Goal: Communication & Community: Share content

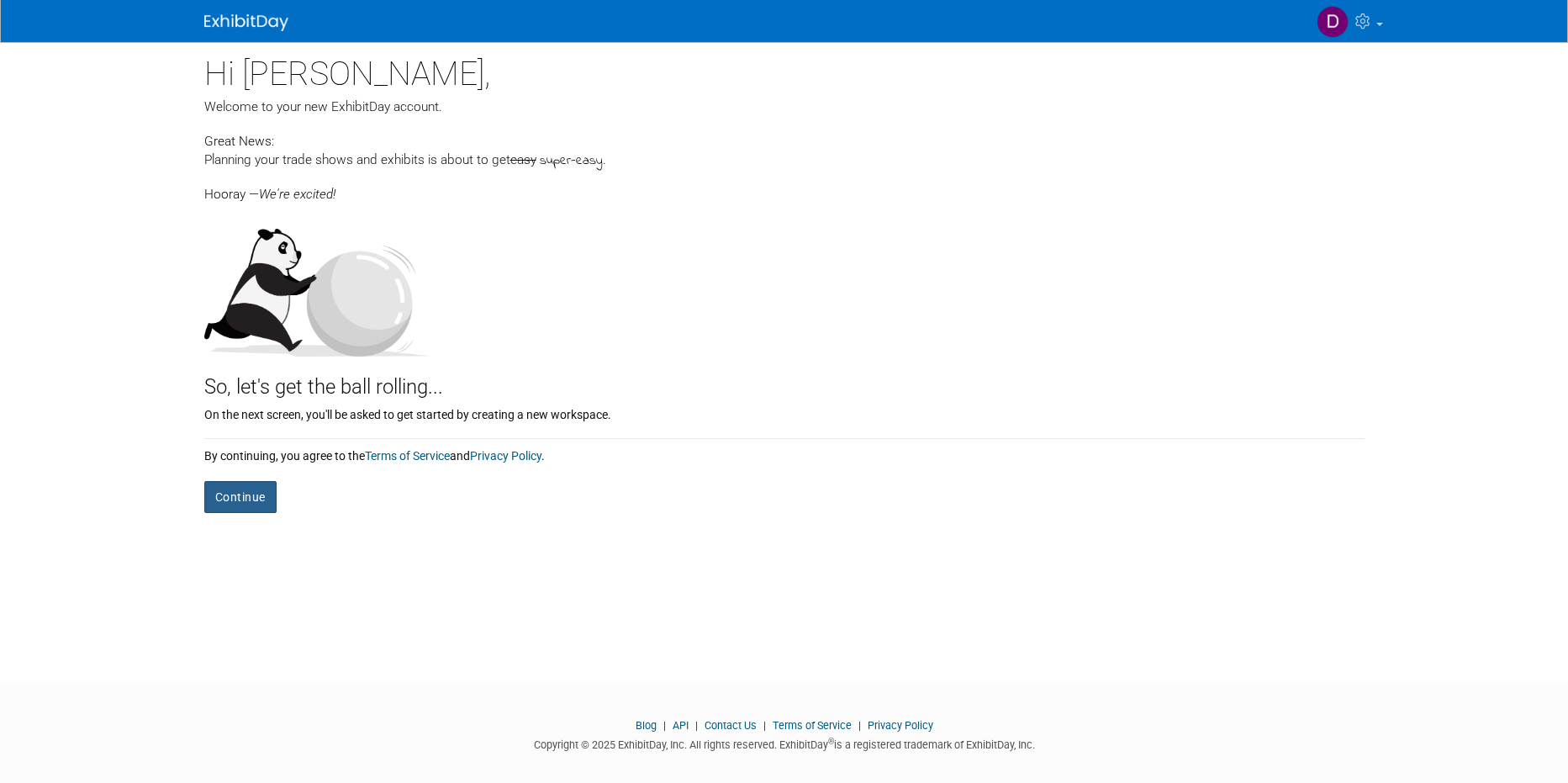
click at [242, 496] on button "Continue" at bounding box center [239, 497] width 72 height 32
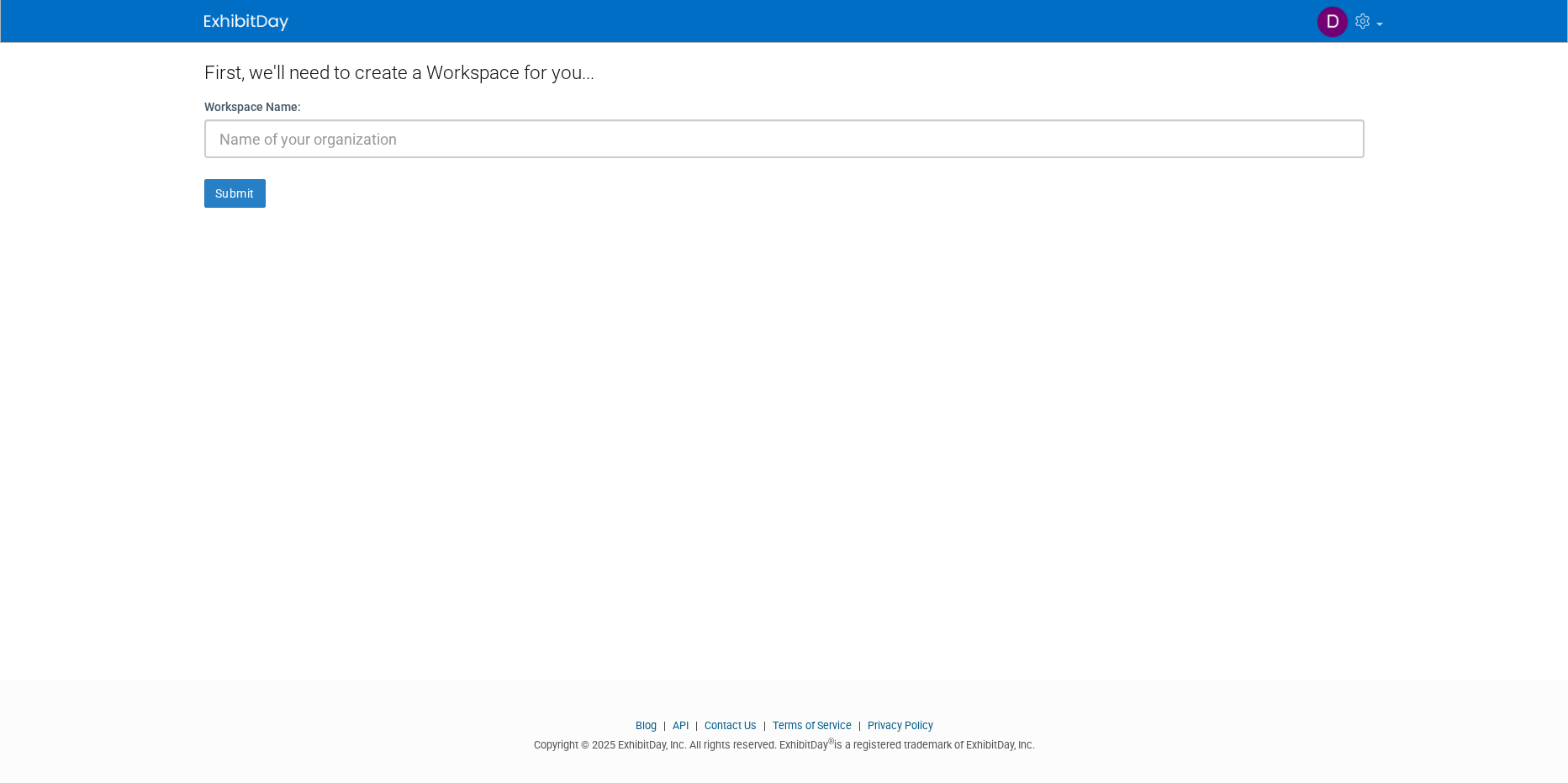
click at [526, 141] on input "text" at bounding box center [784, 139] width 1160 height 39
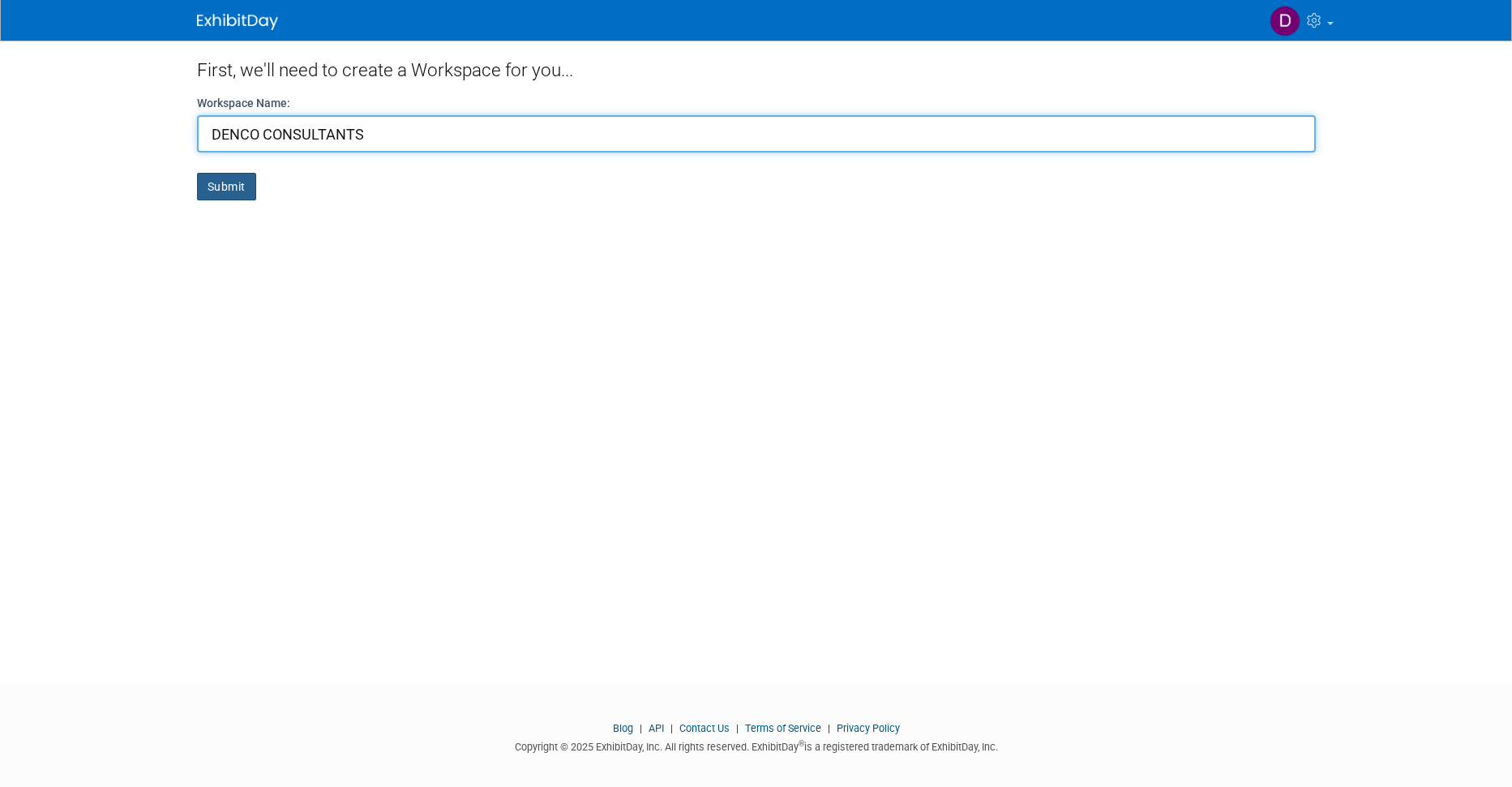
type input "DENCO CONSULTANTS"
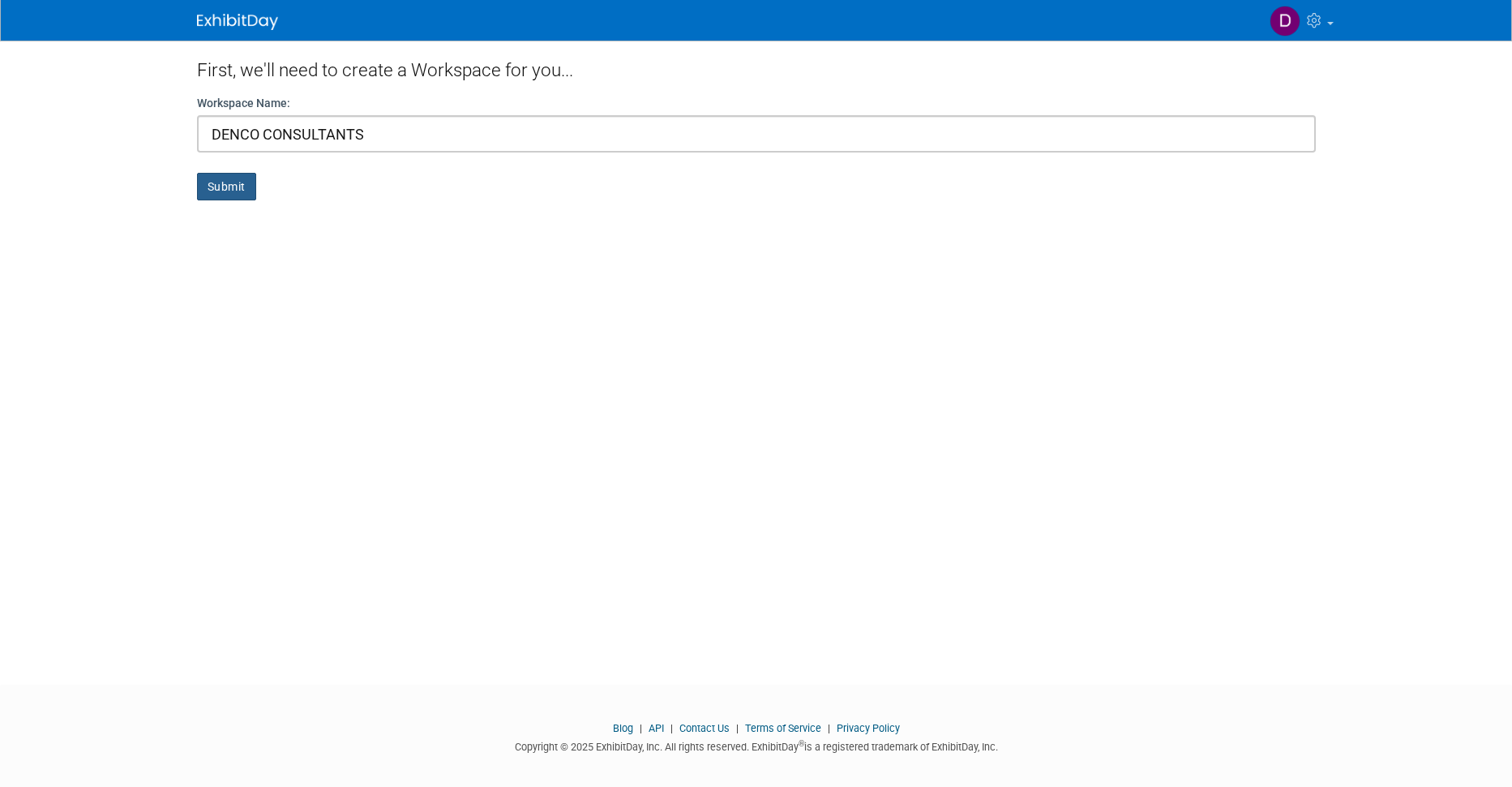
click at [221, 188] on button "Submit" at bounding box center [226, 186] width 59 height 28
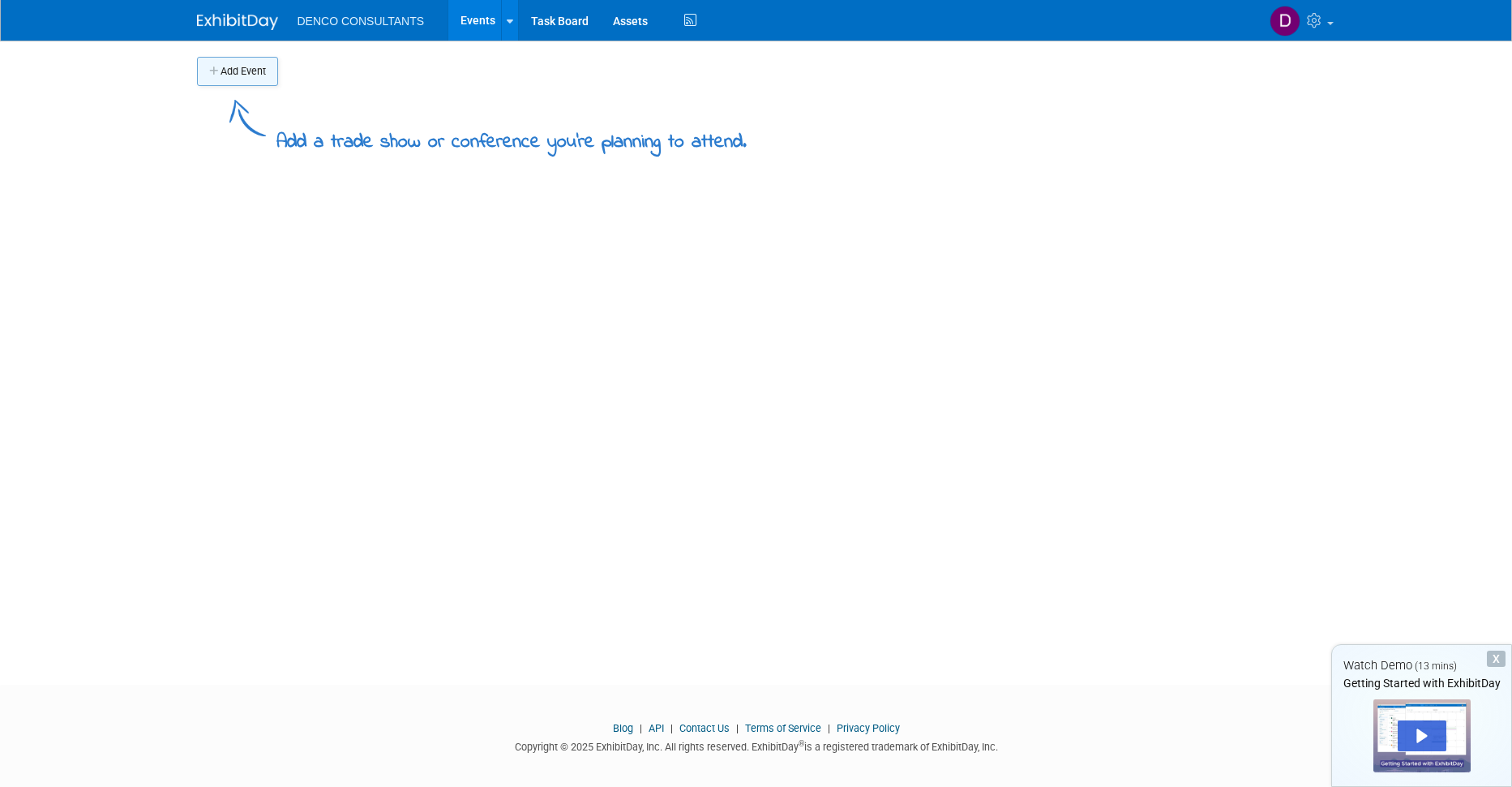
click at [231, 68] on button "Add Event" at bounding box center [237, 71] width 81 height 29
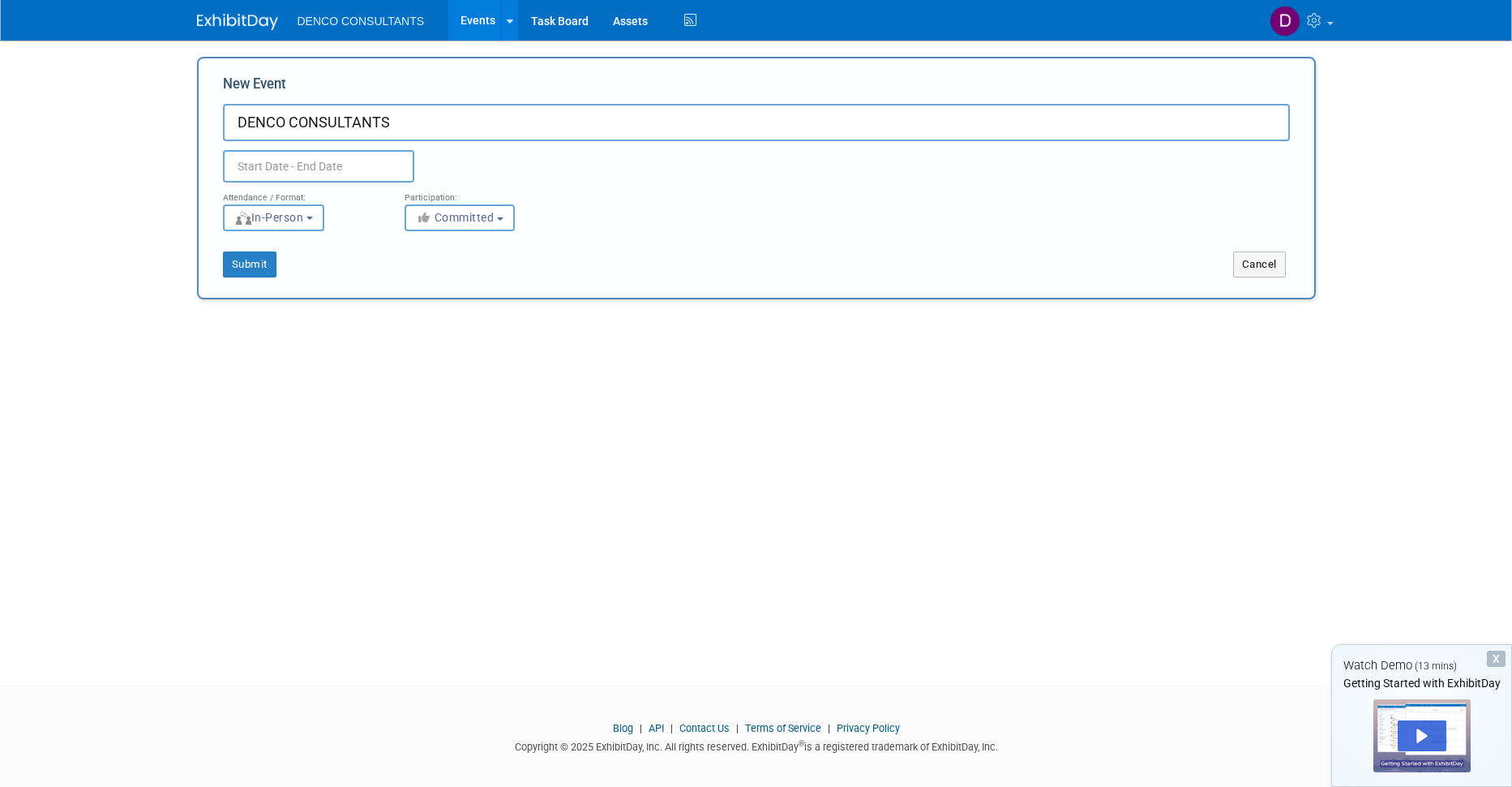
type input "DENCO CONSULTANTS"
click at [263, 170] on input "text" at bounding box center [318, 166] width 192 height 33
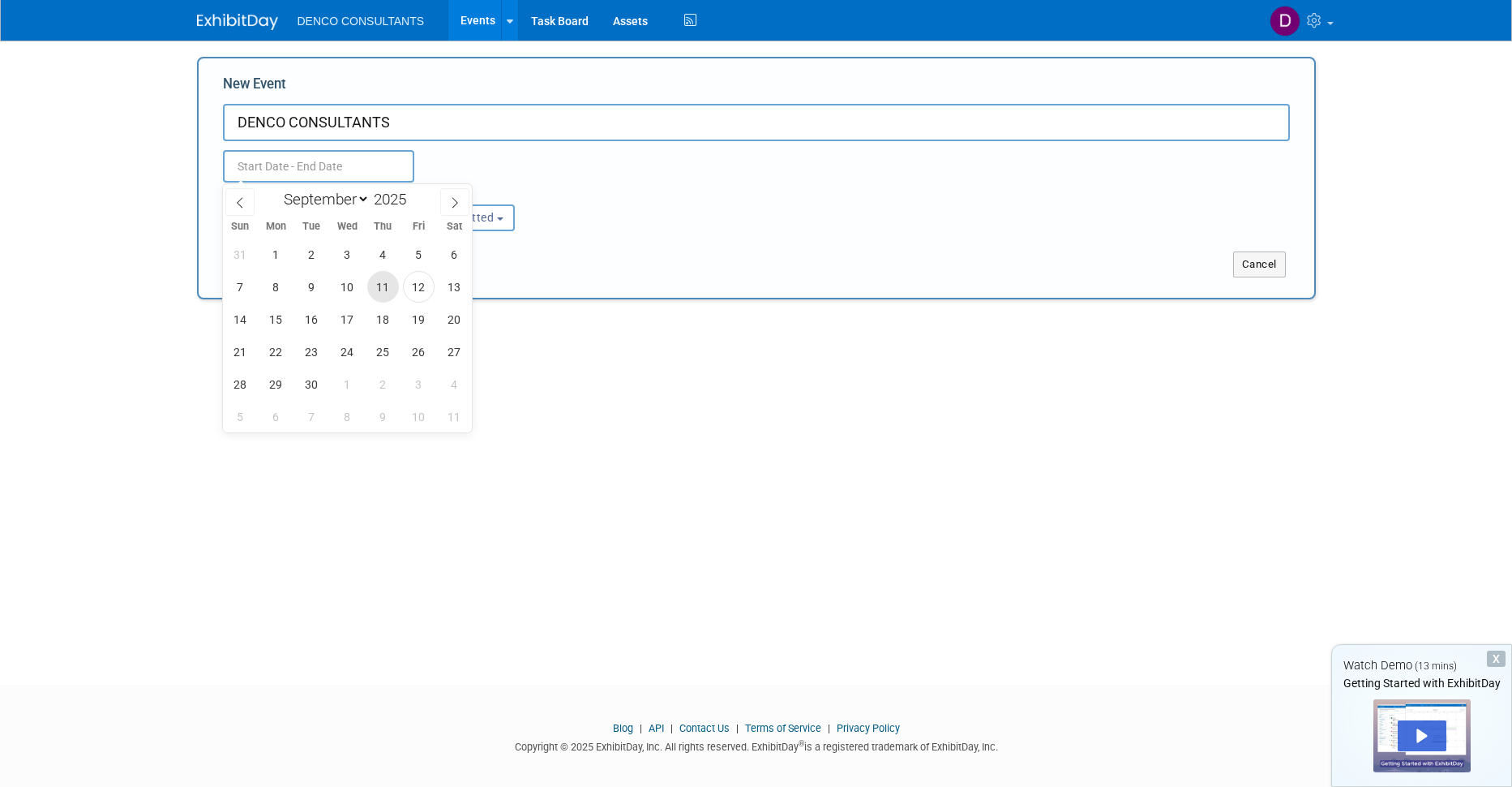
click at [382, 285] on span "11" at bounding box center [383, 287] width 32 height 32
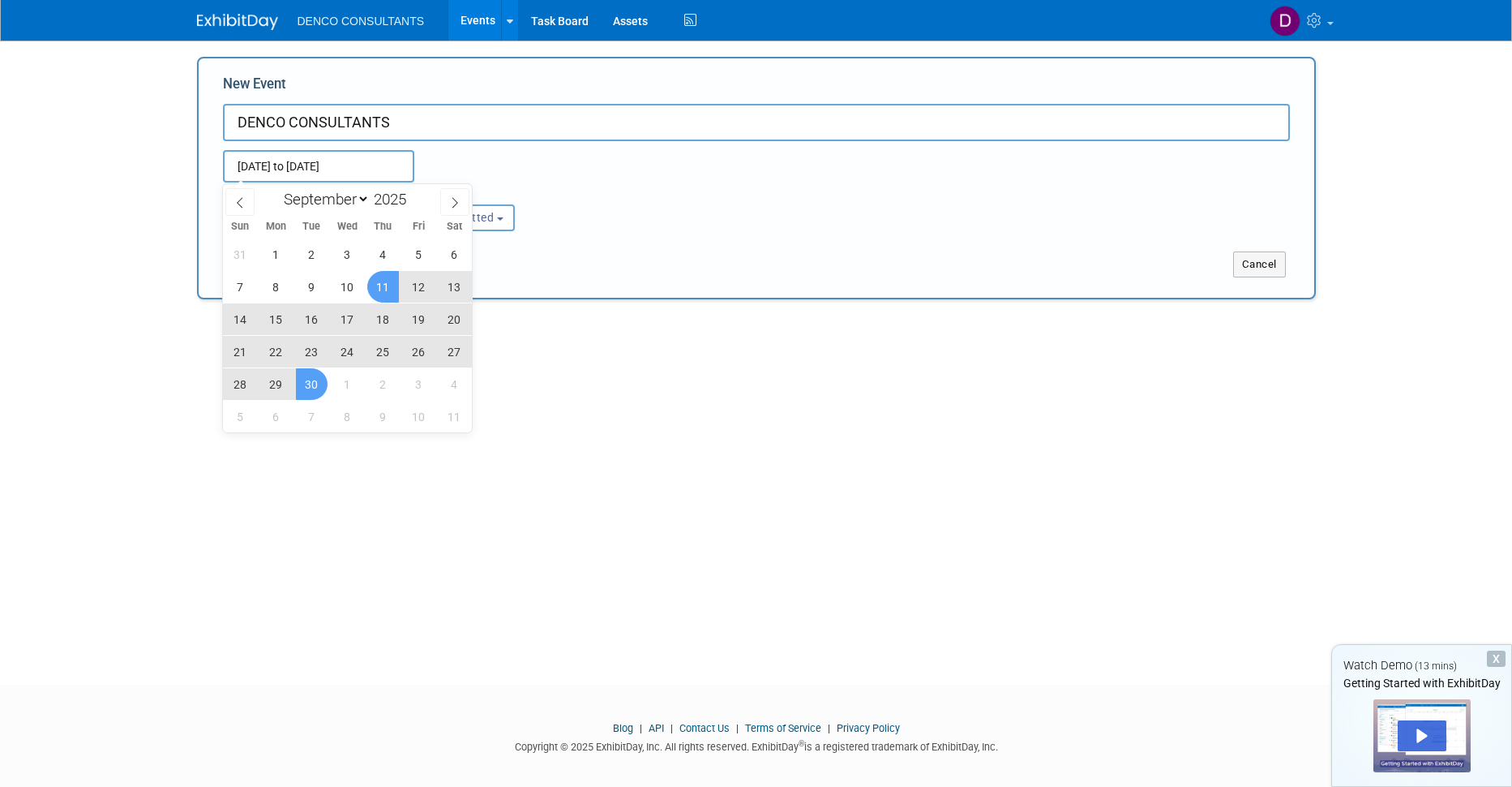
click at [313, 384] on span "30" at bounding box center [312, 384] width 32 height 32
type input "Sep 11, 2025 to Sep 30, 2025"
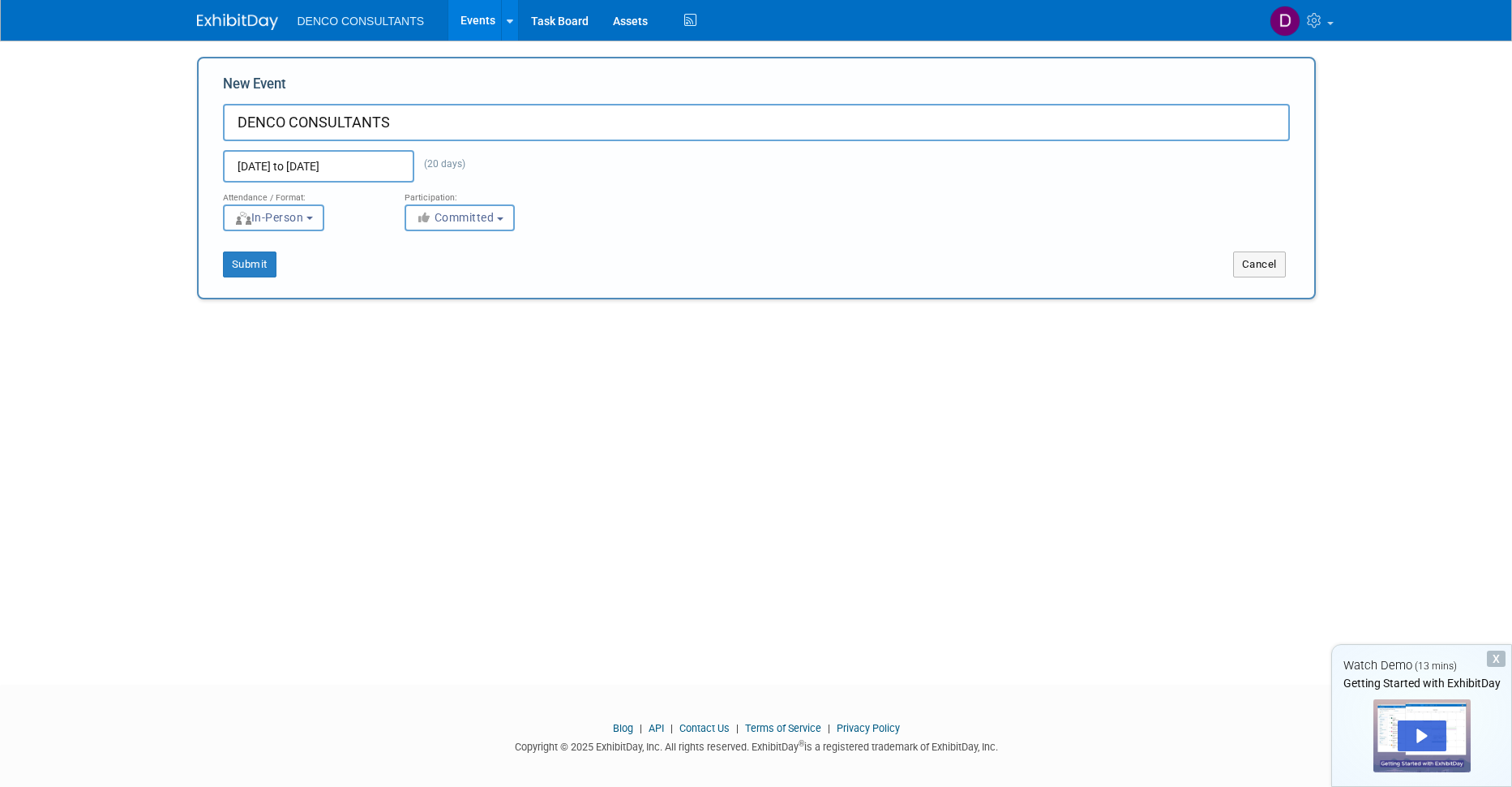
click at [315, 217] on button "In-Person" at bounding box center [273, 218] width 101 height 27
click at [456, 214] on span "Committed" at bounding box center [455, 218] width 79 height 13
click at [249, 262] on button "Submit" at bounding box center [249, 264] width 54 height 26
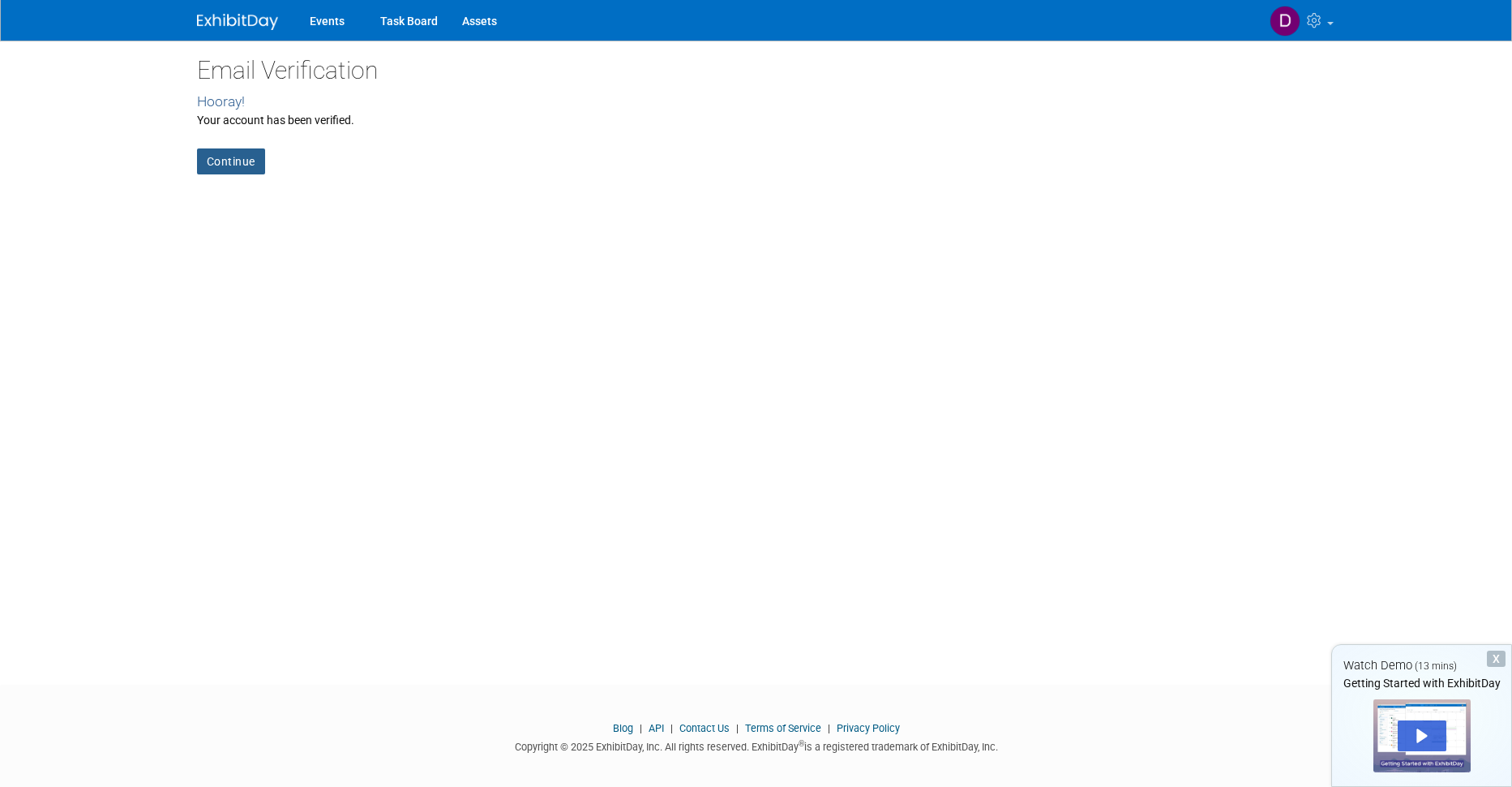
click at [233, 163] on link "Continue" at bounding box center [230, 161] width 68 height 26
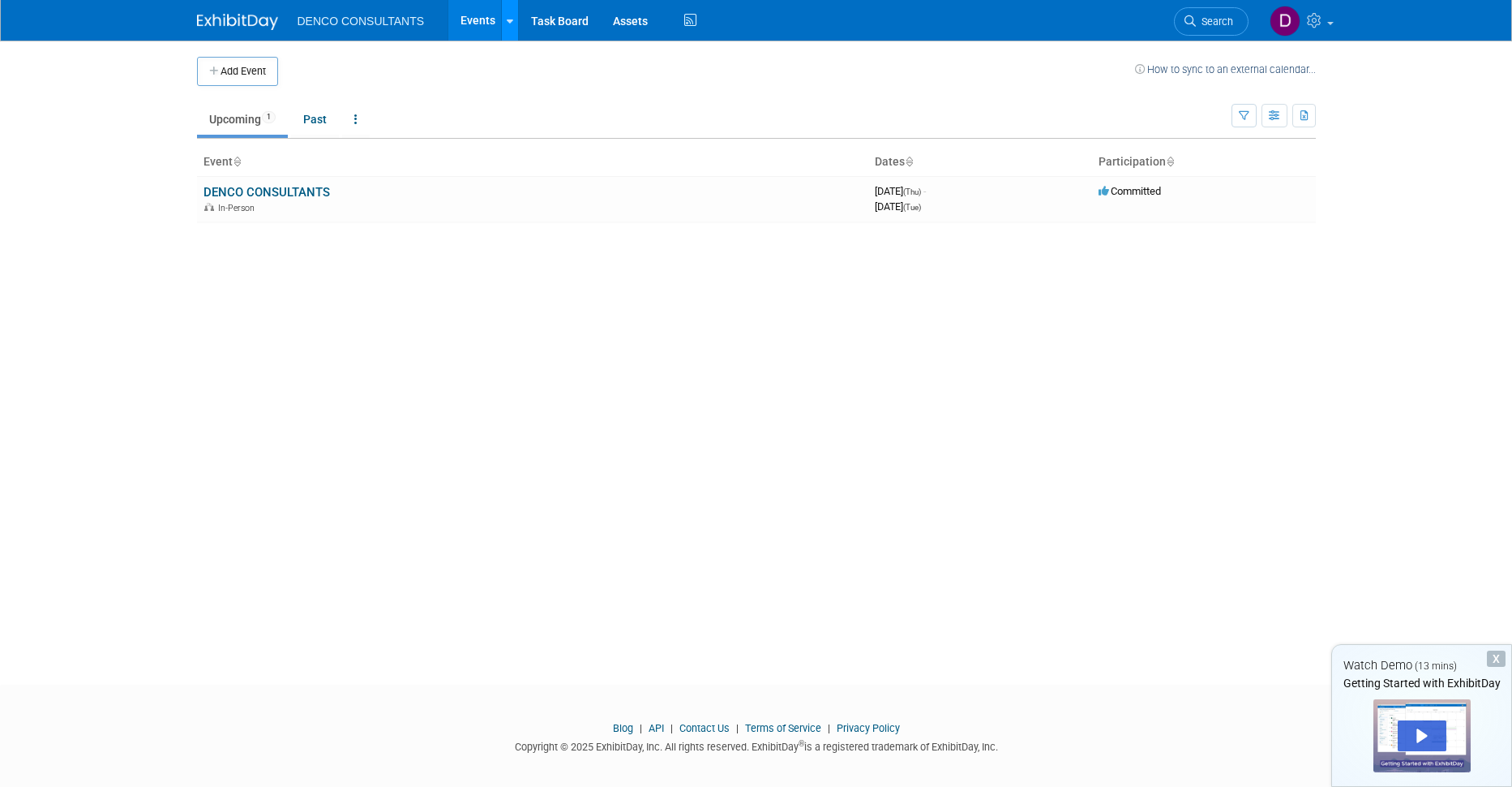
click at [510, 22] on icon at bounding box center [510, 21] width 7 height 11
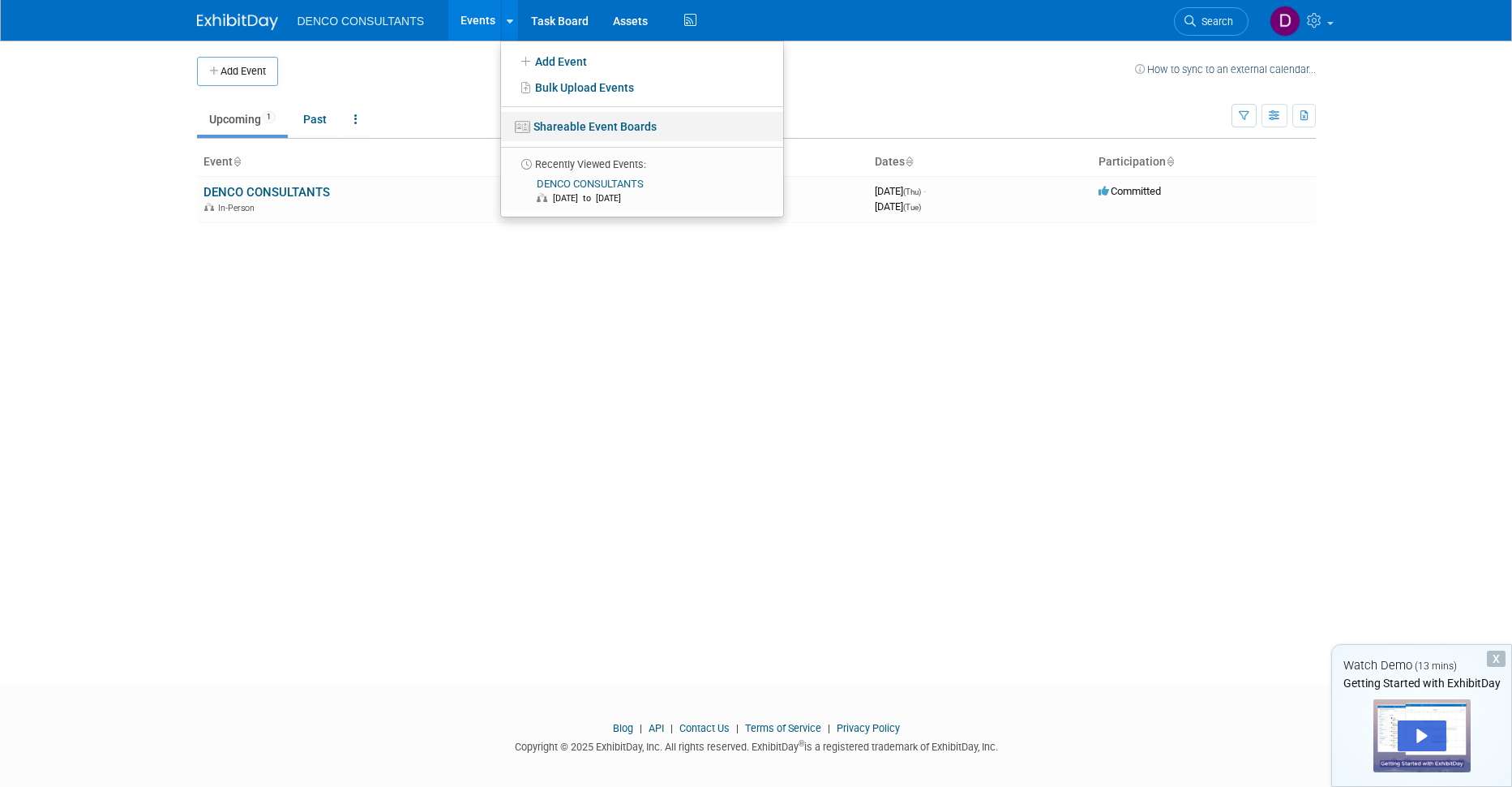
click at [548, 126] on link "Shareable Event Boards" at bounding box center [642, 126] width 282 height 29
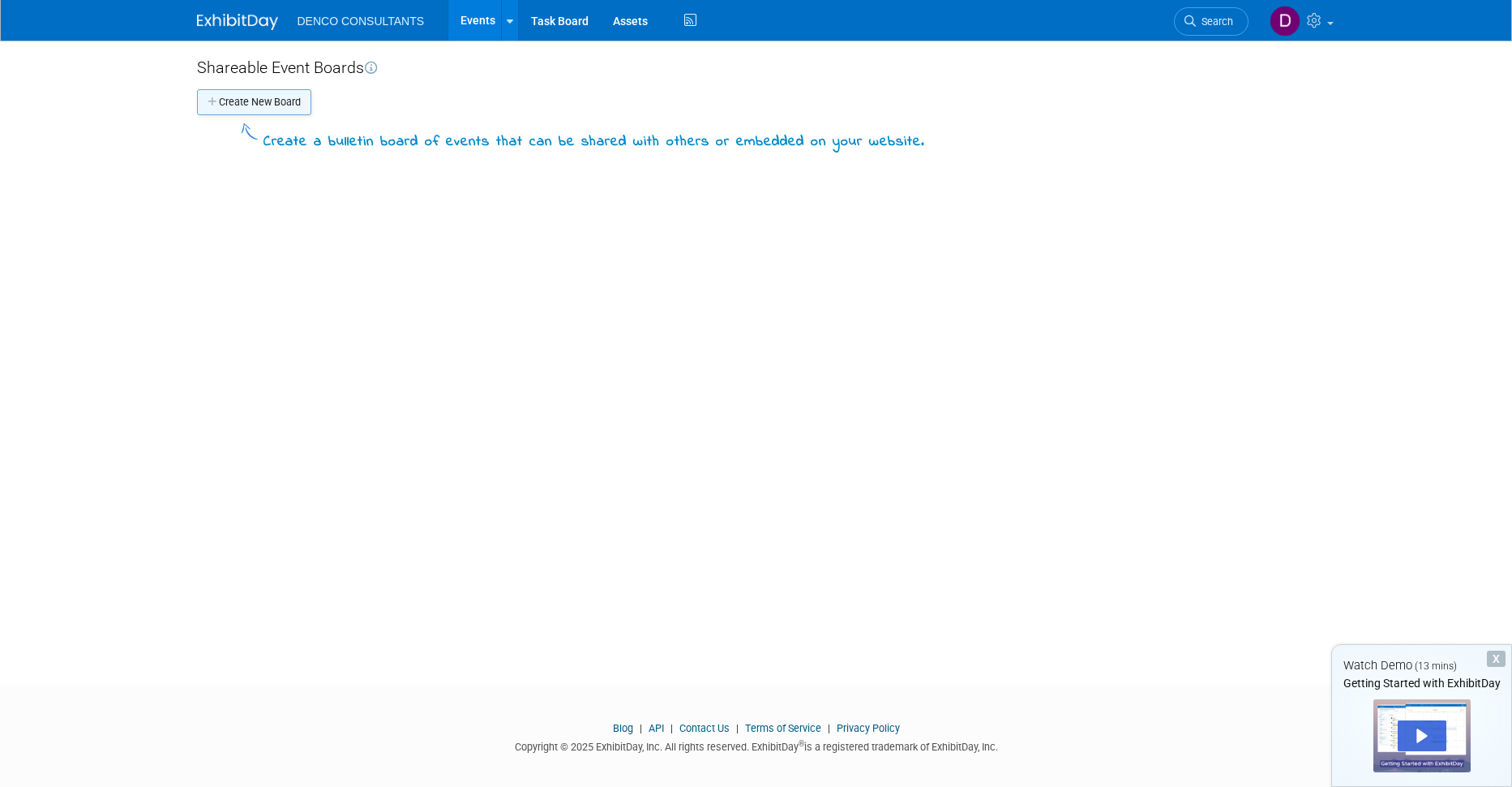
click at [247, 96] on button "Create New Board" at bounding box center [254, 102] width 115 height 26
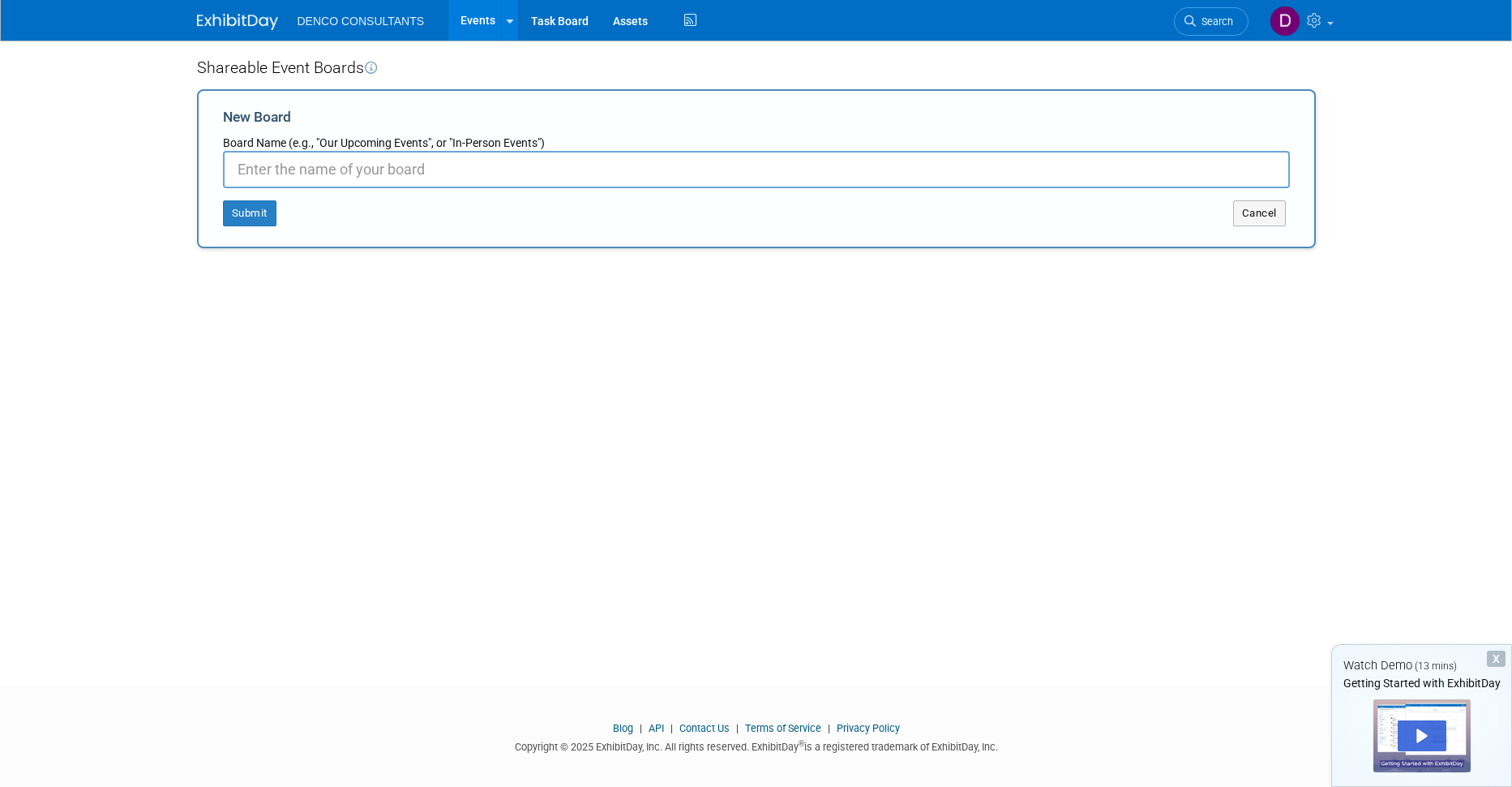
click at [335, 172] on input "New Board" at bounding box center [756, 169] width 1067 height 38
type input "DENCO CONSULTANTS"
click at [245, 210] on button "Submit" at bounding box center [249, 213] width 54 height 26
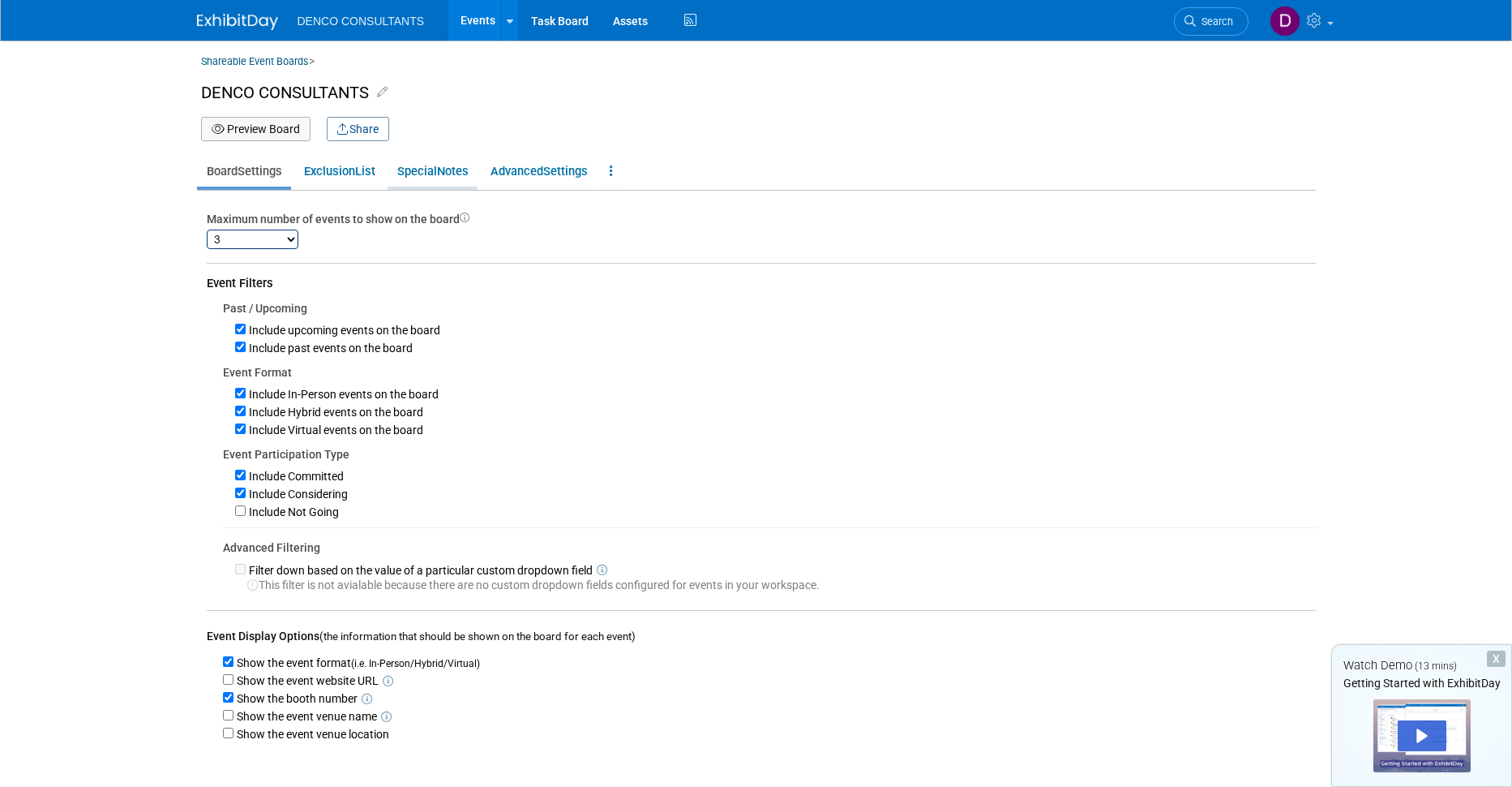
click at [446, 168] on link "Special Notes" at bounding box center [433, 171] width 90 height 31
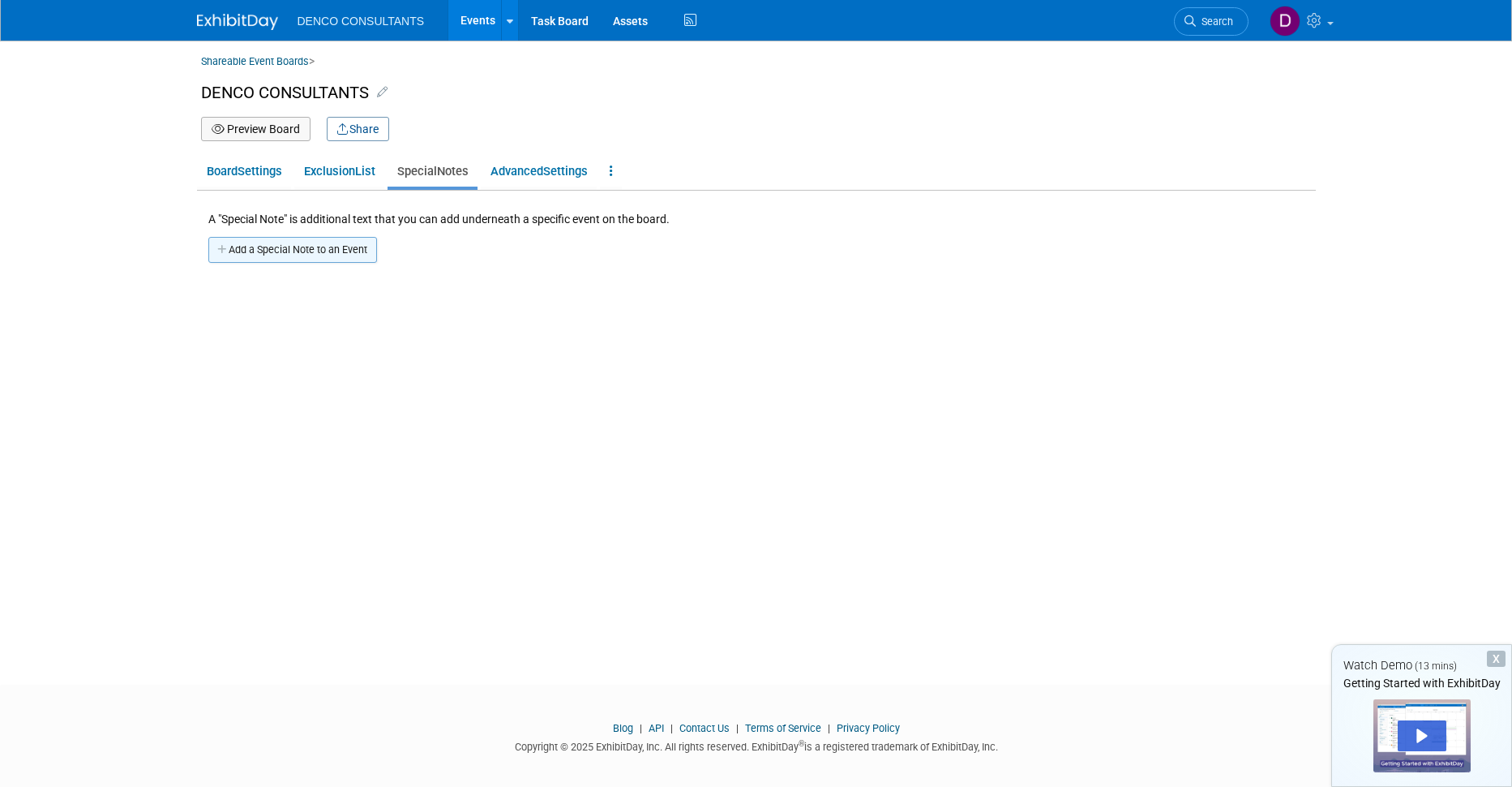
click at [300, 248] on button "Add a Special Note to an Event" at bounding box center [293, 249] width 169 height 26
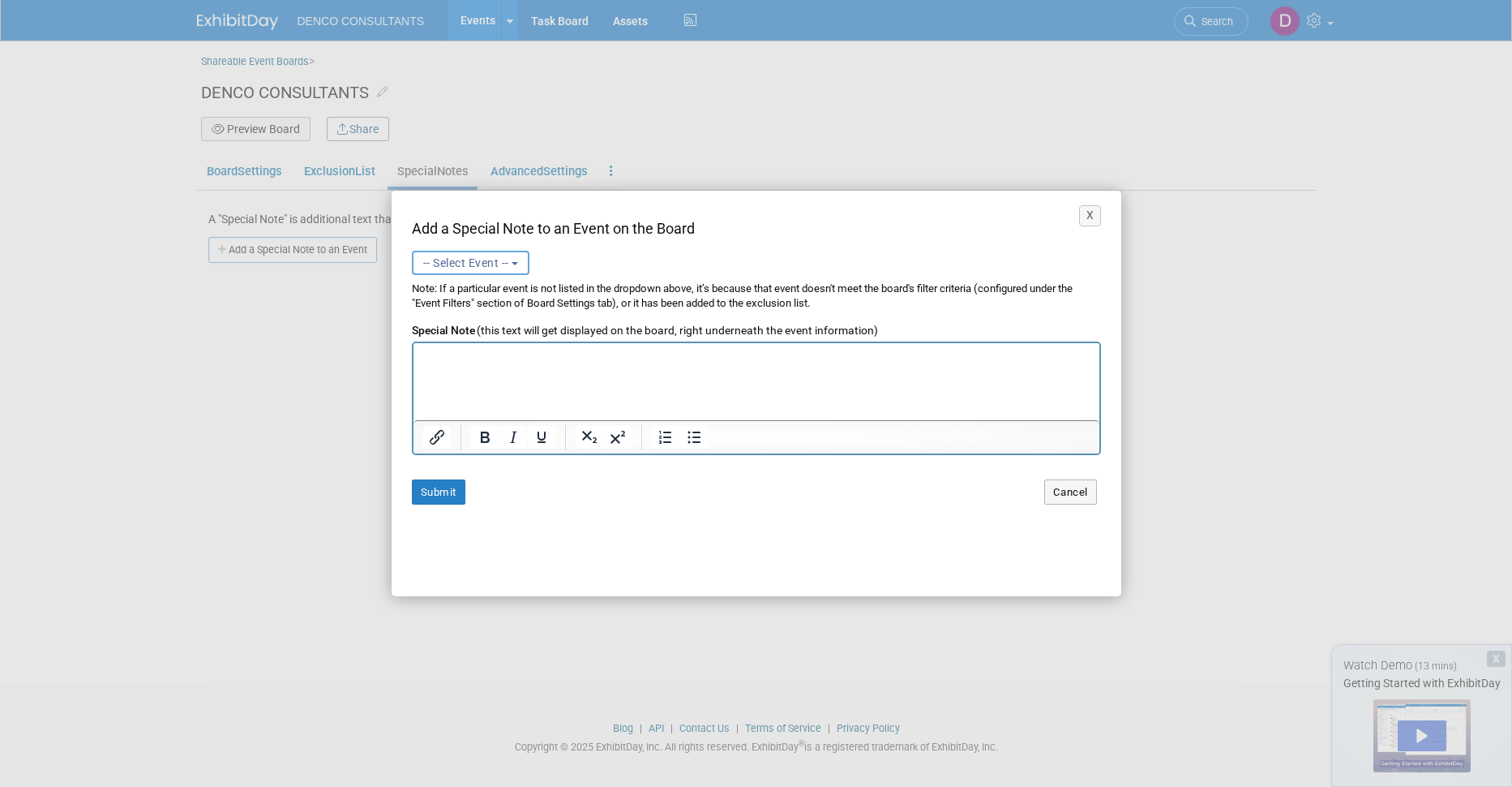
click at [500, 270] on button "-- Select Event --" at bounding box center [470, 262] width 118 height 24
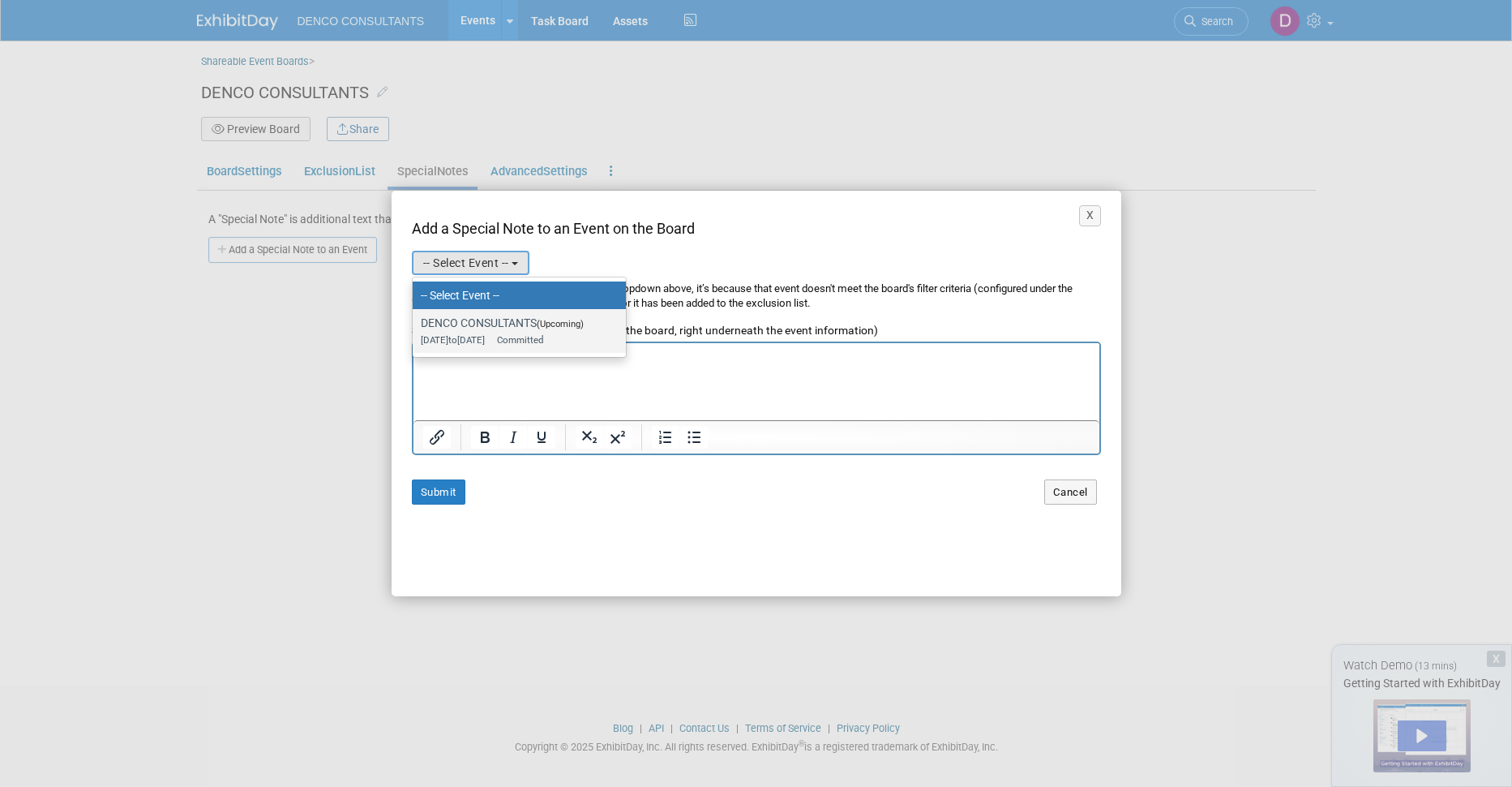
click at [466, 323] on label "DENCO CONSULTANTS (Upcoming) [DATE] to [DATE] Committed" at bounding box center [515, 331] width 189 height 38
click at [415, 323] on input "DENCO CONSULTANTS (Upcoming) [DATE] to [DATE] Committed" at bounding box center [409, 323] width 11 height 11
select select "11151553"
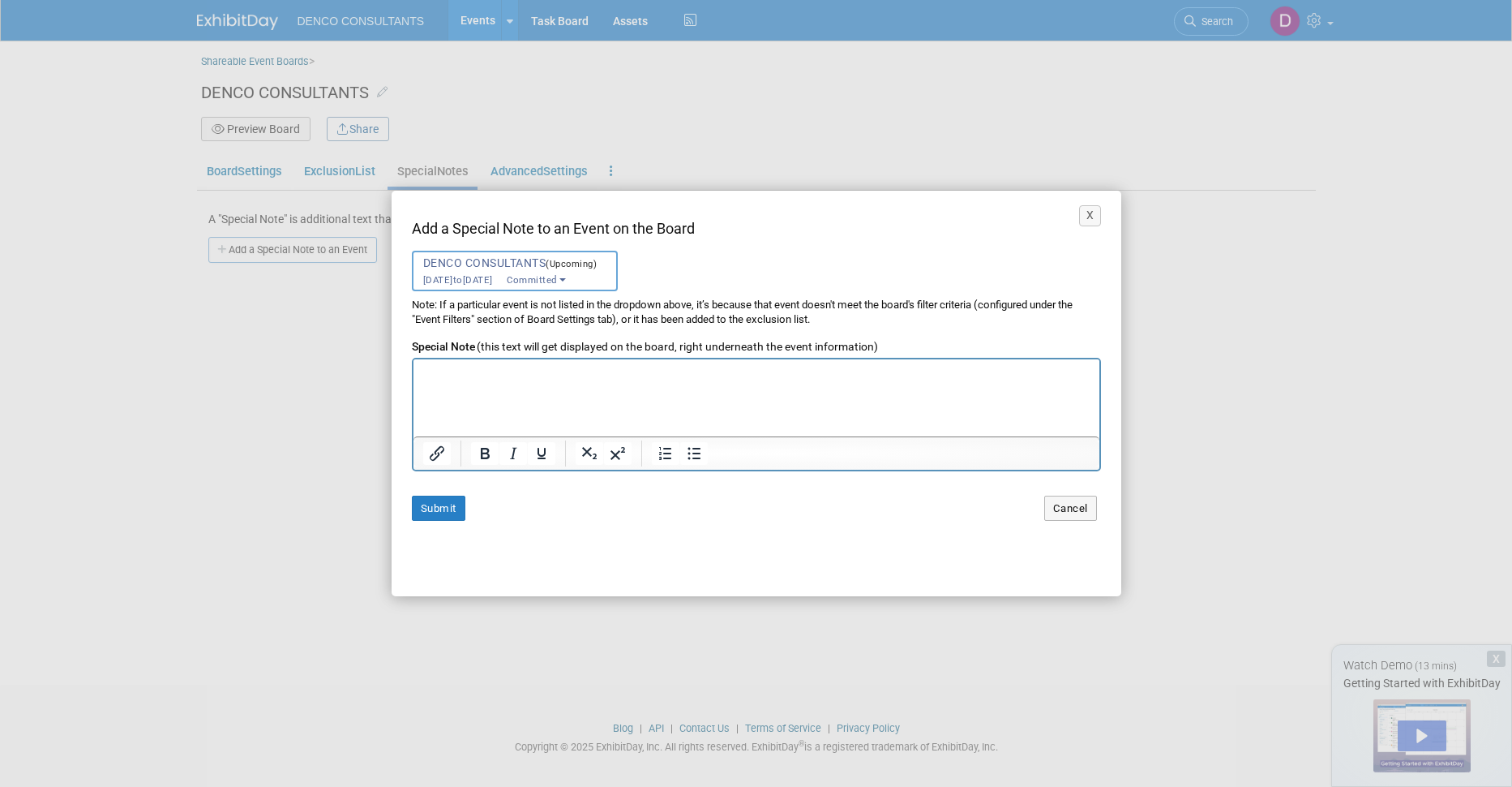
click at [530, 381] on html at bounding box center [756, 370] width 686 height 22
drag, startPoint x: 435, startPoint y: 419, endPoint x: 413, endPoint y: 423, distance: 22.4
click at [413, 423] on html "SECURE BUSINESS DOCUMENTS An e-document has been shared" at bounding box center [756, 394] width 686 height 69
drag, startPoint x: 643, startPoint y: 416, endPoint x: 697, endPoint y: 424, distance: 54.6
click at [697, 424] on p "[PERSON_NAME] has shared an e-document has been shared" at bounding box center [756, 420] width 669 height 15
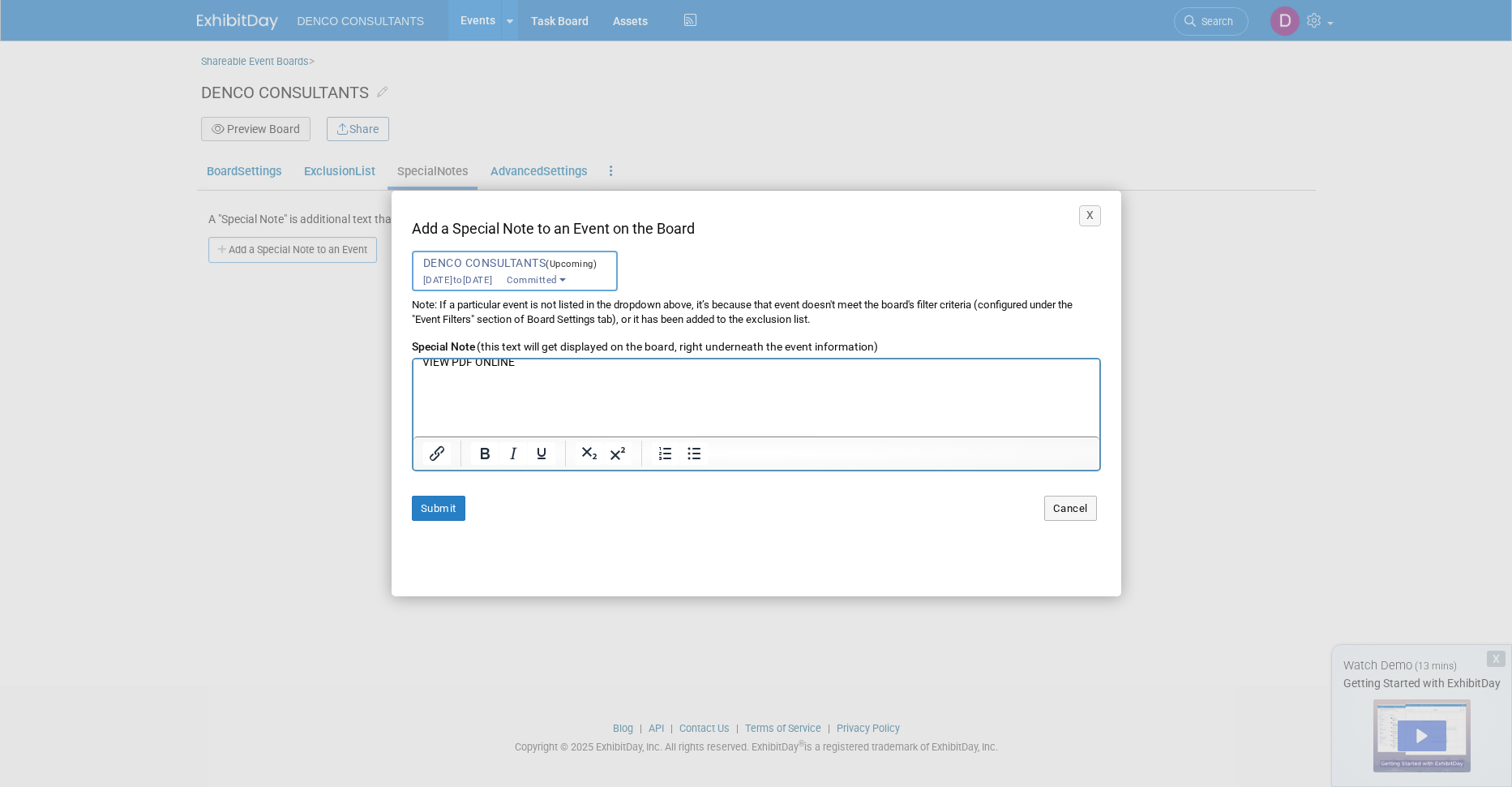
scroll to position [73, 0]
click at [454, 409] on p "VIEW PDF ONLINE" at bounding box center [756, 410] width 669 height 15
click at [484, 450] on icon "Bold" at bounding box center [484, 453] width 19 height 19
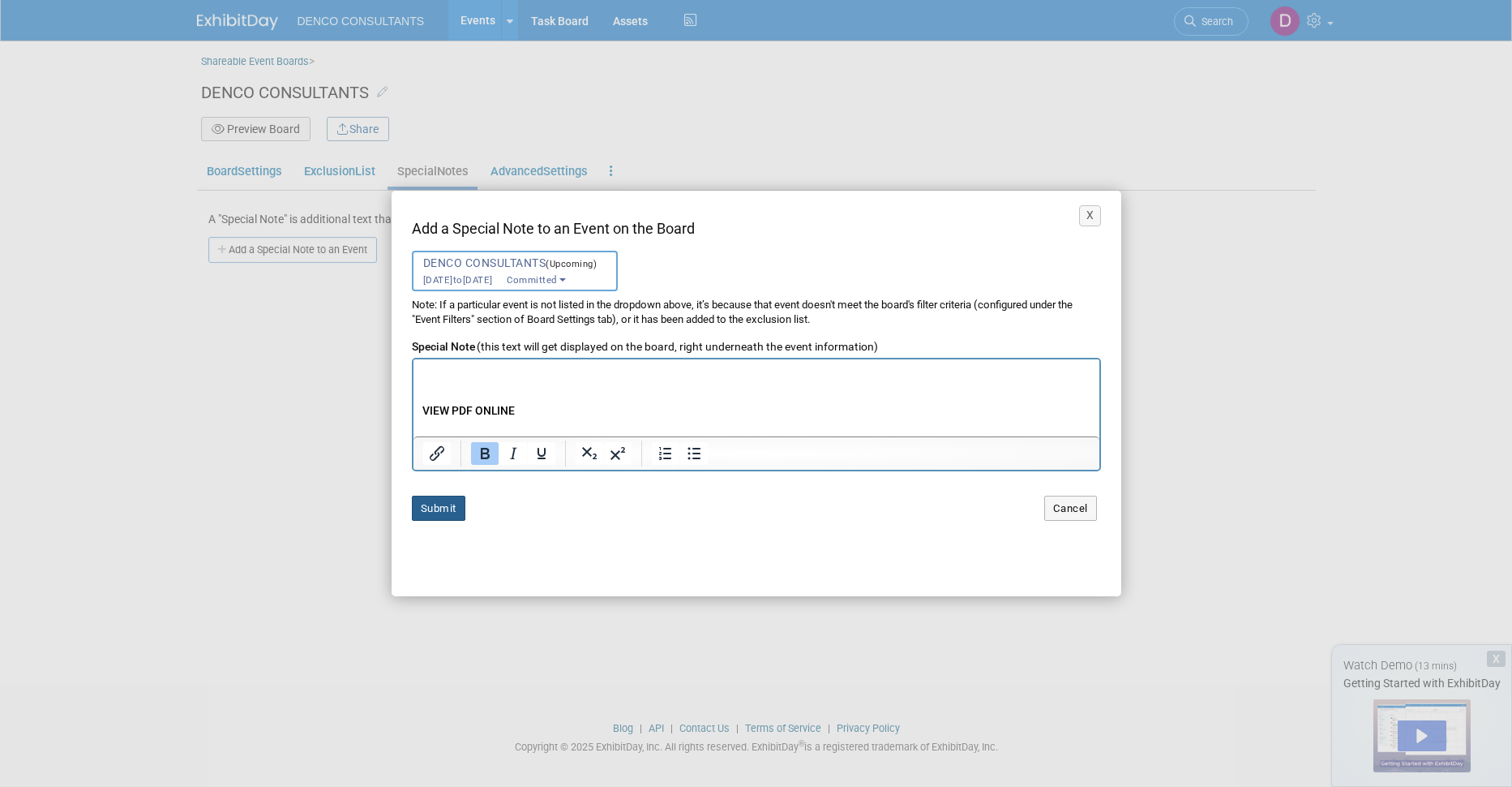
click at [428, 502] on button "Submit" at bounding box center [438, 508] width 54 height 25
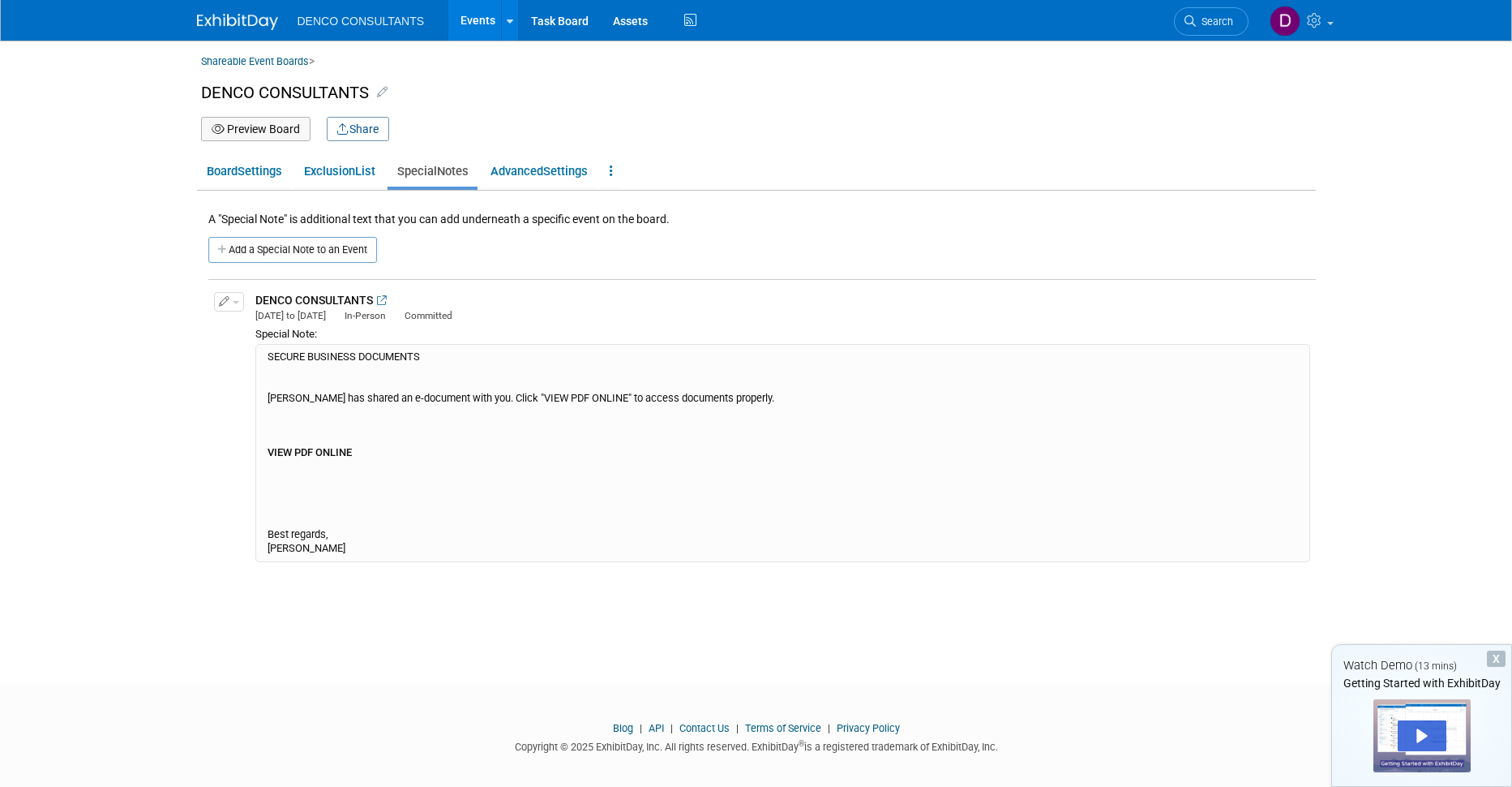
click at [379, 299] on icon at bounding box center [381, 301] width 9 height 11
click at [365, 125] on button "Share" at bounding box center [357, 129] width 63 height 24
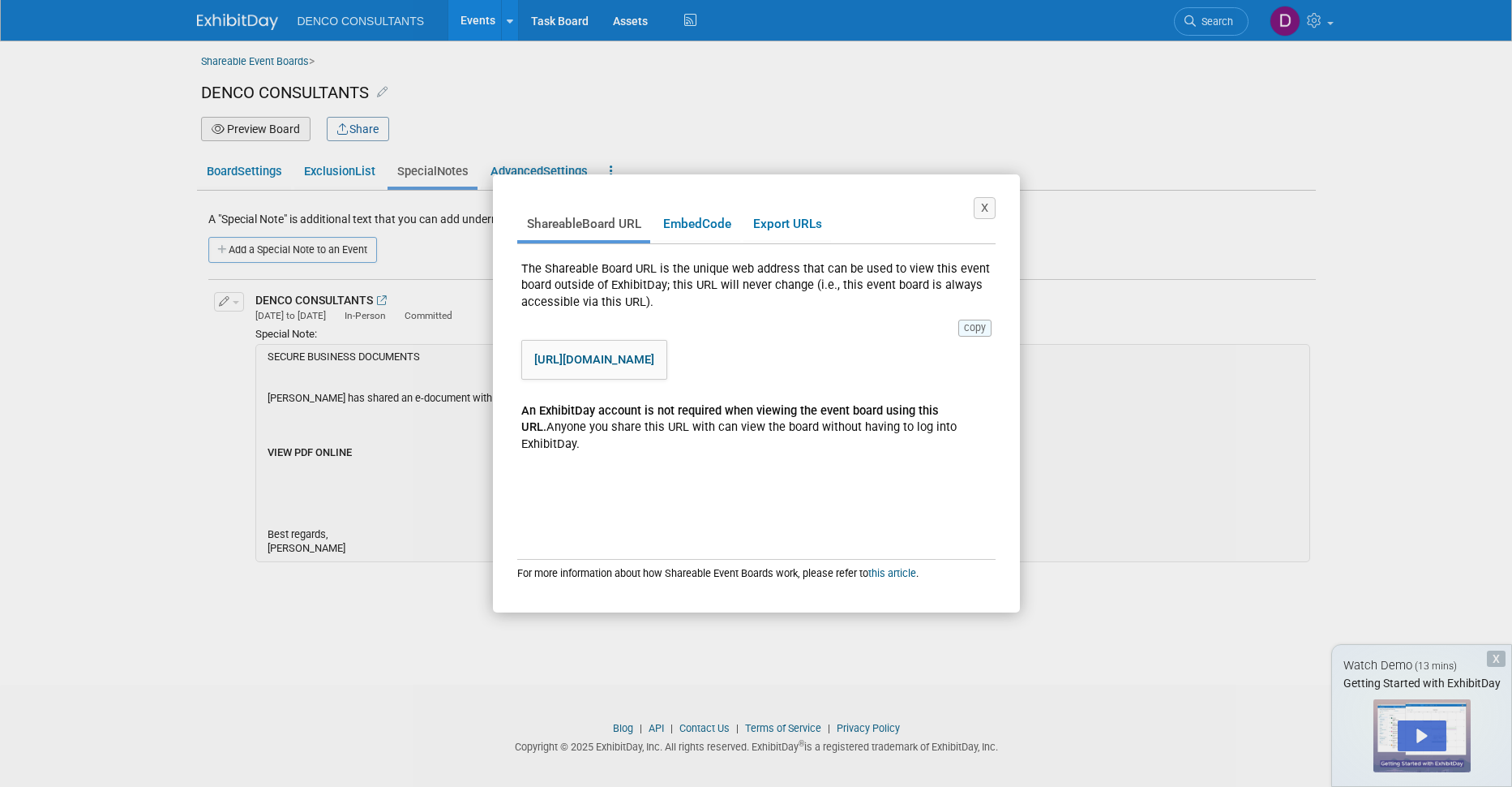
click at [978, 331] on button "copy" at bounding box center [975, 327] width 33 height 16
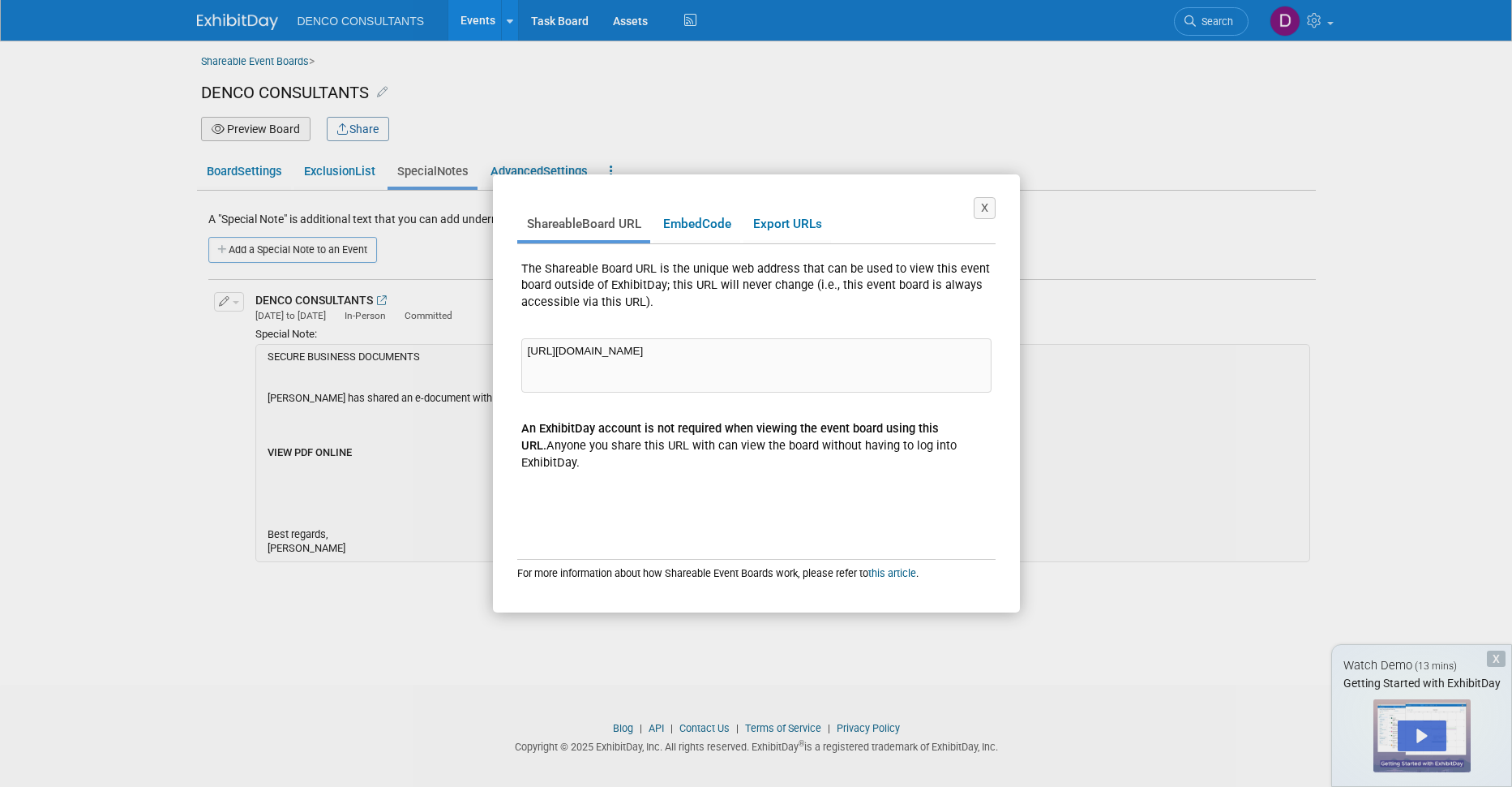
click at [337, 472] on div "X Shareable Board URL Embed Code Export URLs The Shareable Board URL is the uni…" at bounding box center [756, 394] width 1512 height 787
click at [992, 207] on button "X" at bounding box center [984, 208] width 22 height 22
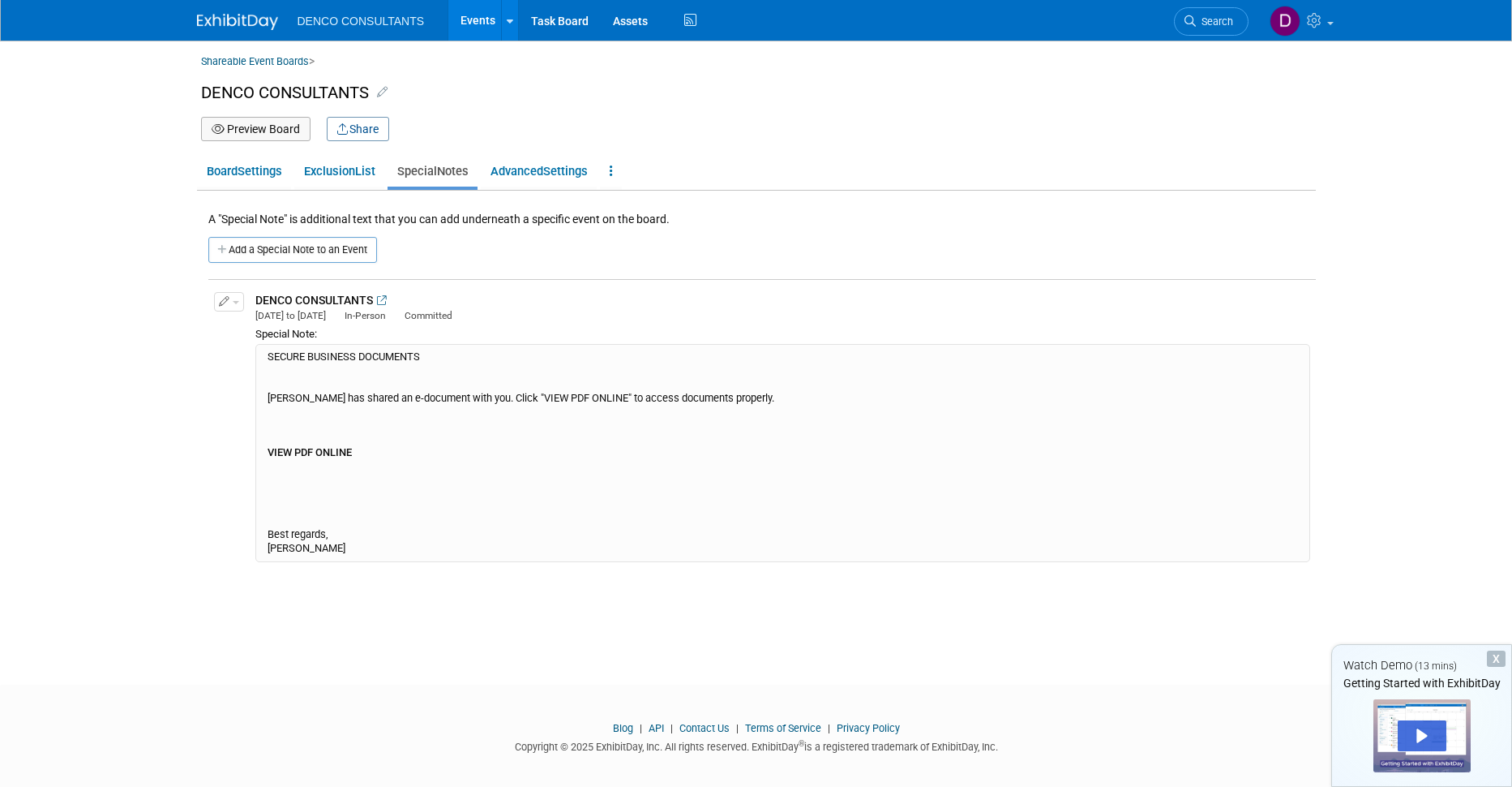
click at [268, 352] on div "SECURE BUSINESS DOCUMENTS [PERSON_NAME] has shared an e-document with you. Clic…" at bounding box center [782, 453] width 1054 height 218
click at [295, 388] on div "SECURE BUSINESS DOCUMENTS [PERSON_NAME] has shared an e-document with you. Clic…" at bounding box center [782, 453] width 1054 height 218
click at [221, 301] on icon "button" at bounding box center [225, 302] width 12 height 11
click at [256, 329] on button "Edit Note" at bounding box center [279, 328] width 128 height 22
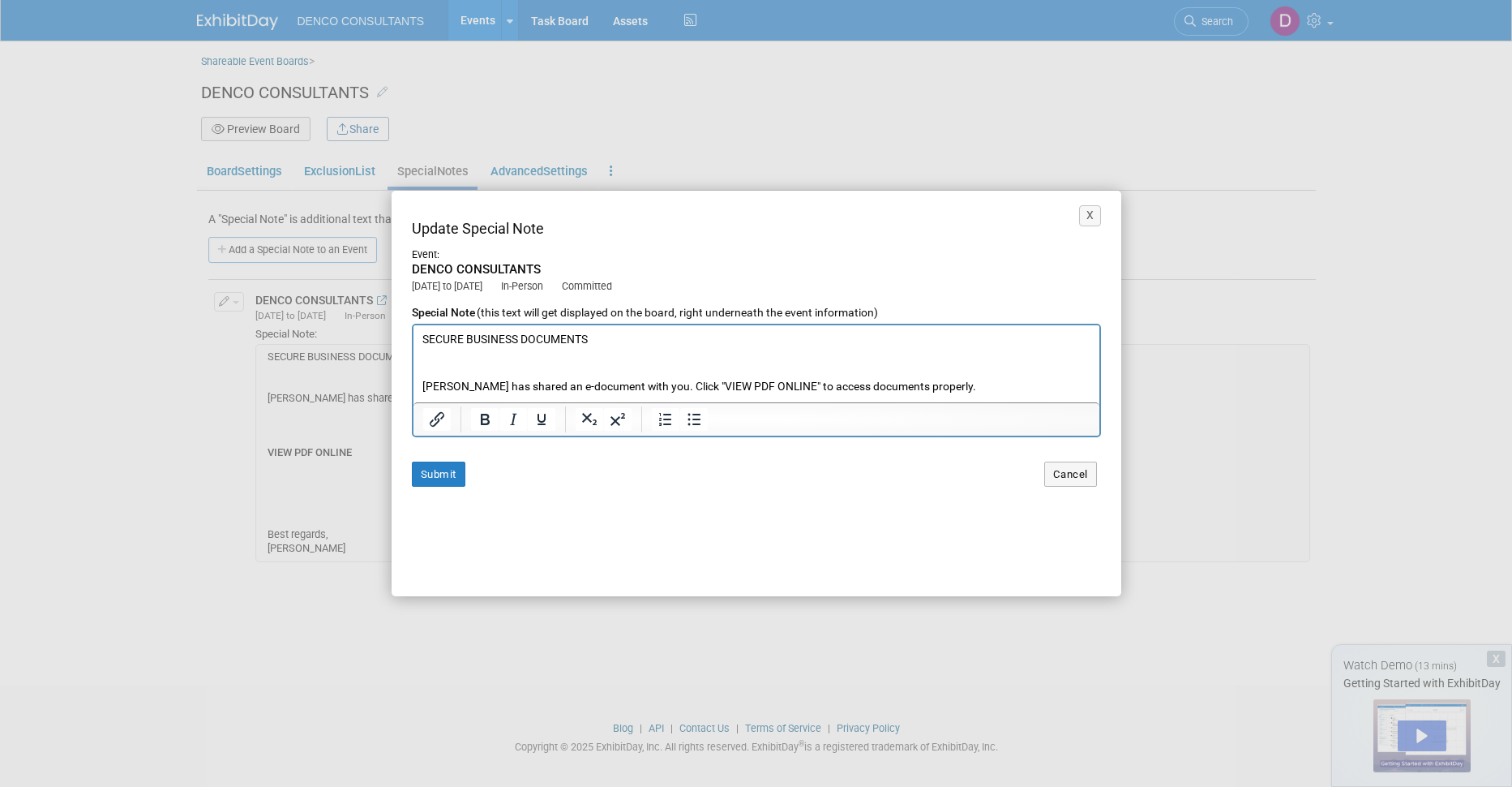
scroll to position [0, 0]
click at [422, 339] on p "SECURE BUSINESS DOCUMENTS [PERSON_NAME] has shared an e-document with you. Clic…" at bounding box center [756, 449] width 669 height 236
click at [459, 372] on p "SECURE BUSINESS DOCUMENTS [PERSON_NAME] has shared an e-document with you. Clic…" at bounding box center [756, 481] width 669 height 236
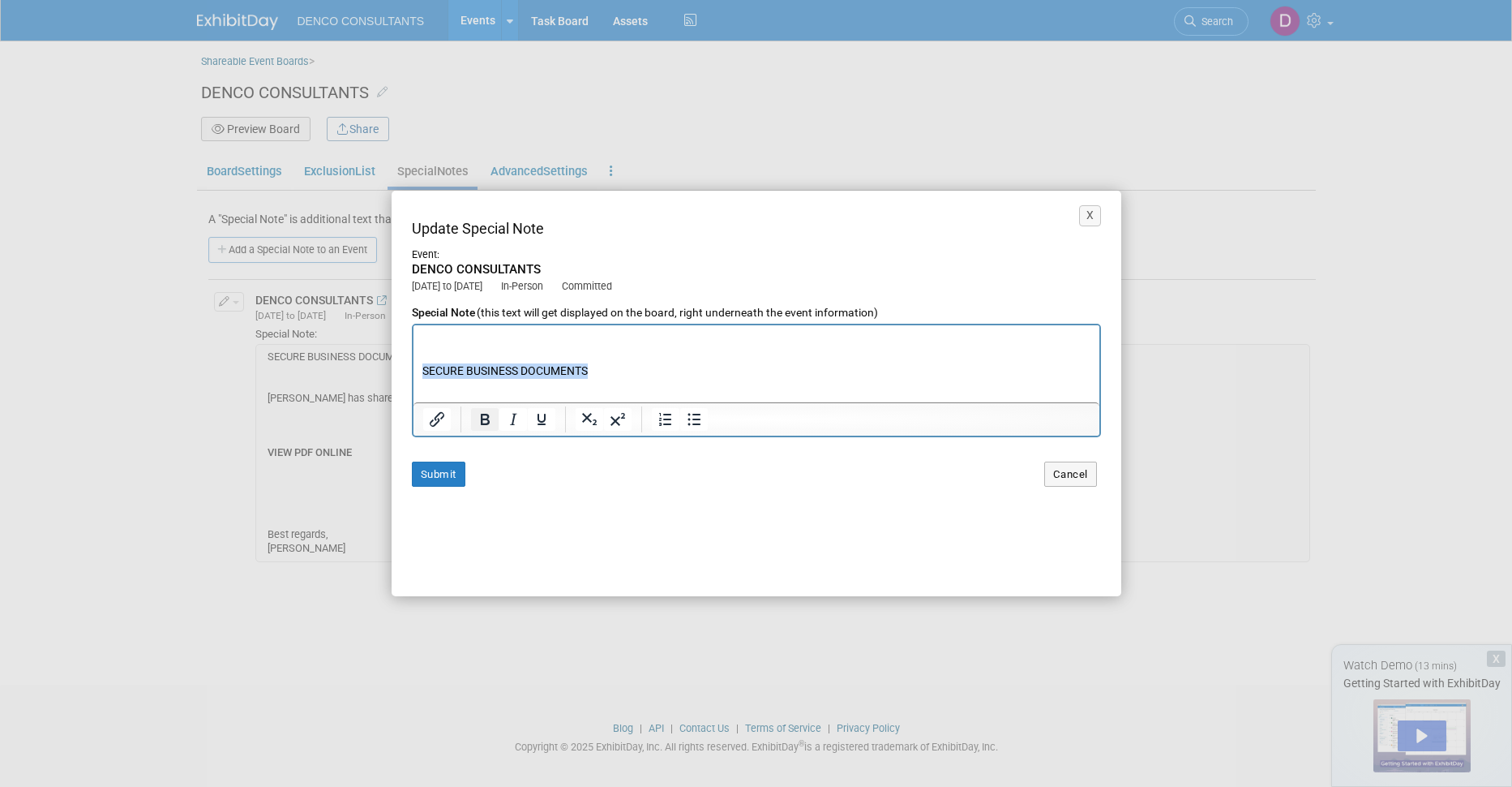
click at [480, 422] on icon "Bold" at bounding box center [484, 419] width 19 height 19
click at [512, 357] on p "Rich Text Area. Press ALT-0 for help." at bounding box center [756, 354] width 669 height 15
click at [484, 361] on b "VIEW PDF ONLINE" at bounding box center [468, 357] width 92 height 13
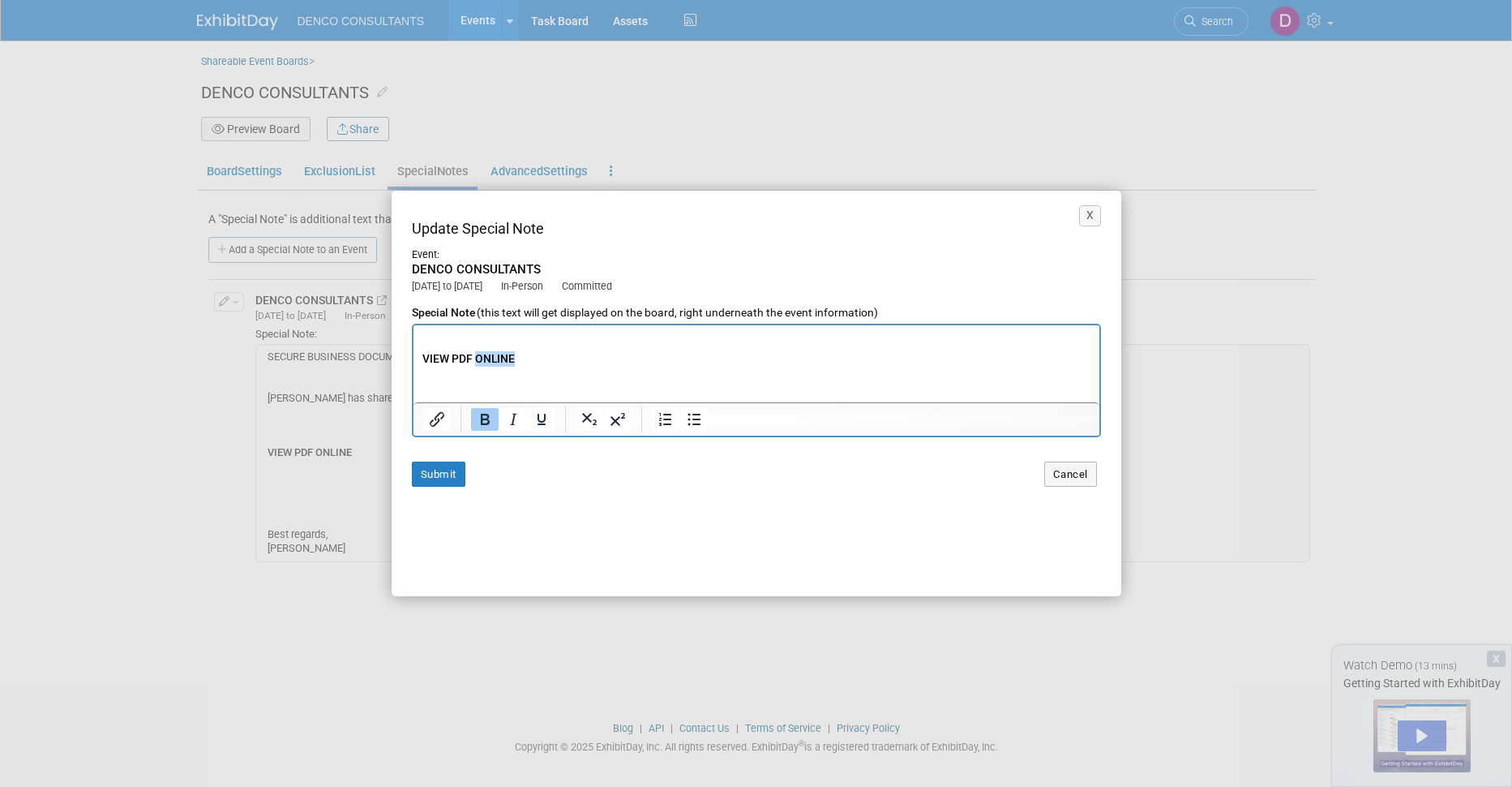
click at [484, 361] on b "VIEW PDF ONLINE" at bounding box center [468, 357] width 92 height 13
click at [518, 358] on p "SECURE BUSINESS DOCUMENTS [PERSON_NAME] has shared an e-document with you. Clic…" at bounding box center [756, 358] width 669 height 236
click at [516, 357] on p "SECURE BUSINESS DOCUMENTS [PERSON_NAME] has shared an e-document with you. Clic…" at bounding box center [756, 358] width 669 height 236
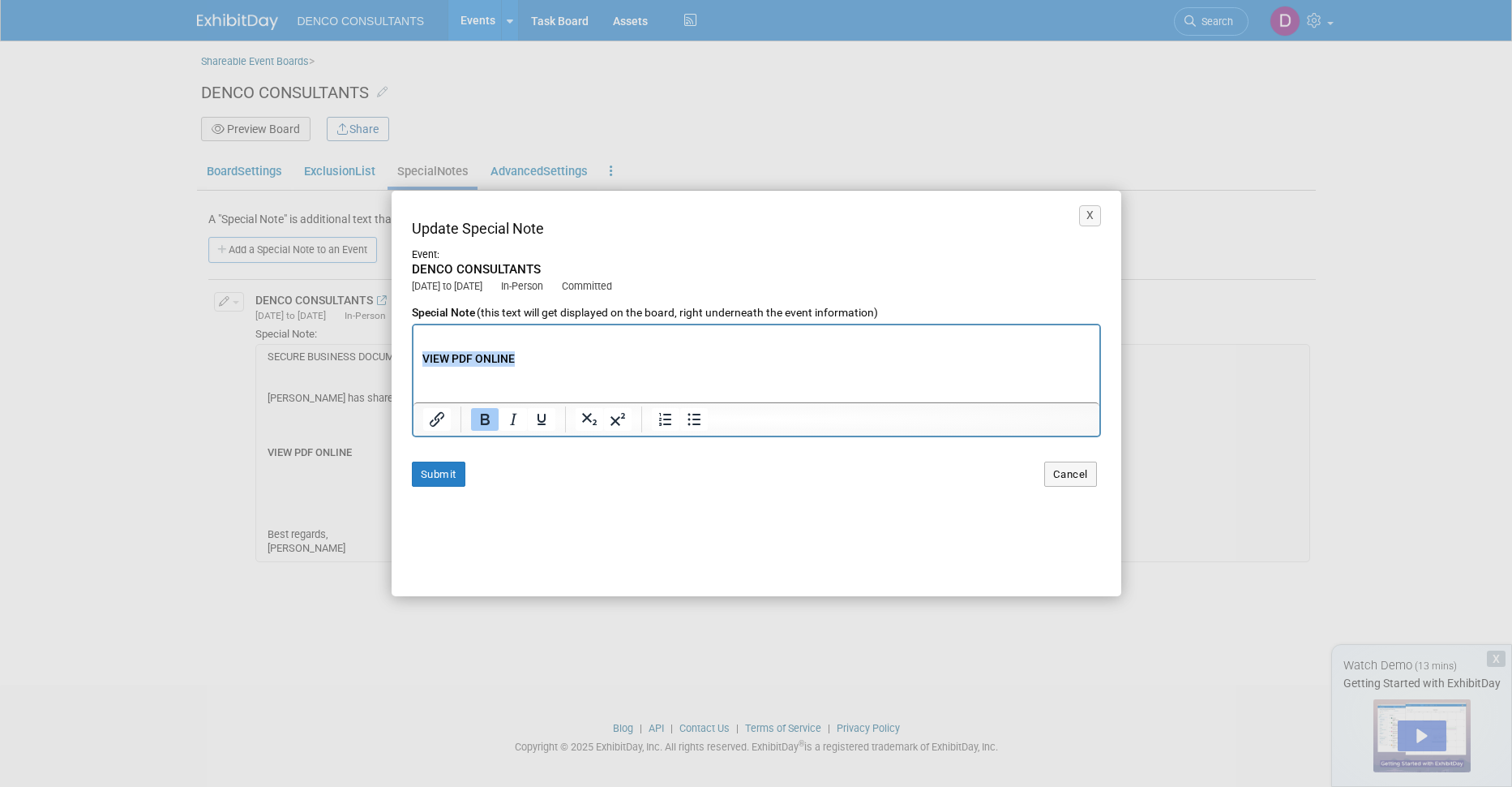
click at [516, 357] on p "SECURE BUSINESS DOCUMENTS [PERSON_NAME] has shared an e-document with you. Clic…" at bounding box center [756, 358] width 669 height 236
click at [541, 421] on icon "Underline" at bounding box center [541, 419] width 8 height 12
click at [485, 359] on b "VIEW PDF ONLINE" at bounding box center [468, 357] width 92 height 13
click at [495, 359] on b "VIEW PDF ONLINE" at bounding box center [468, 357] width 92 height 13
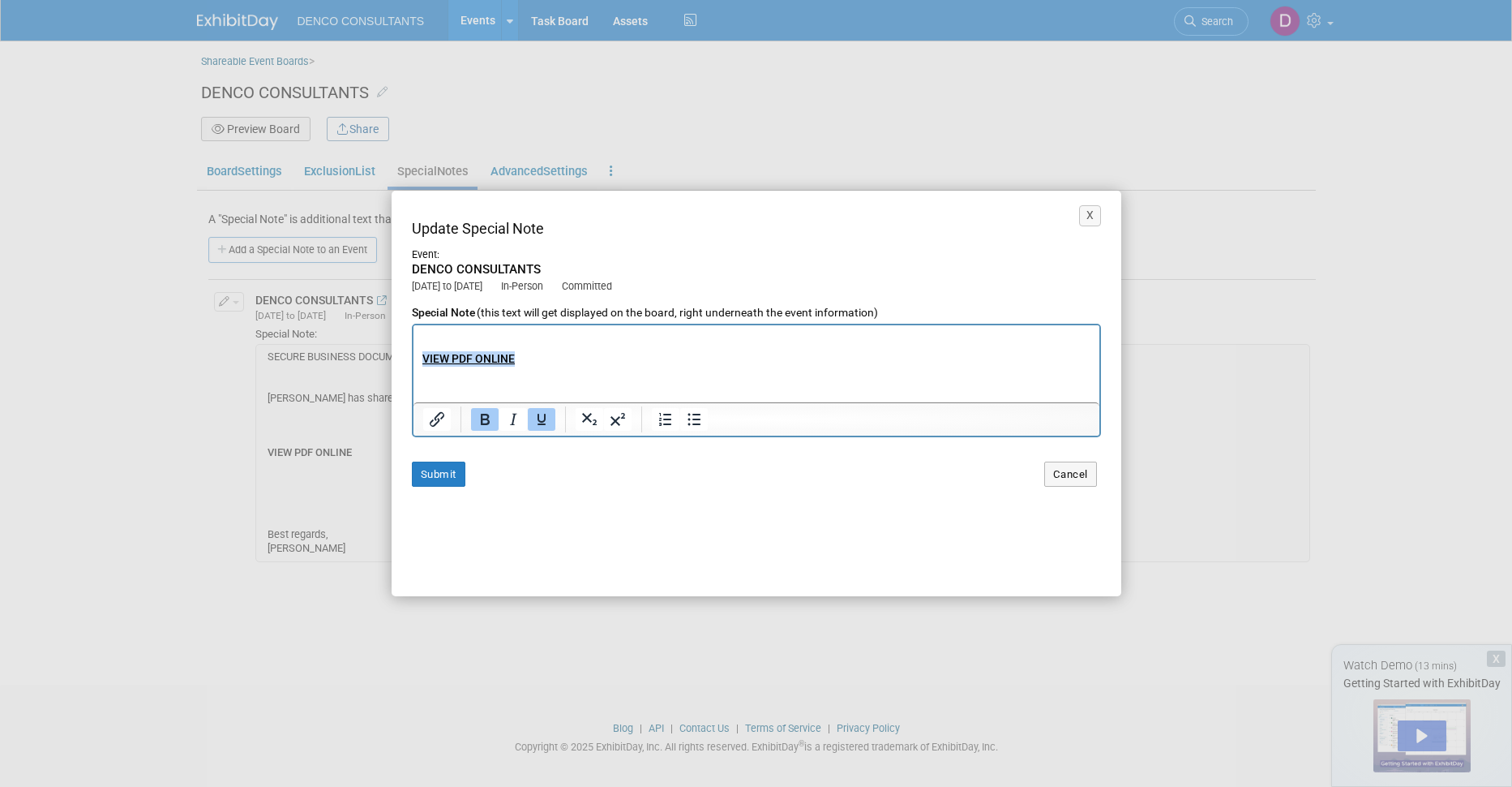
click at [495, 359] on b "VIEW PDF ONLINE" at bounding box center [468, 357] width 92 height 13
click at [435, 418] on icon "Insert/edit link" at bounding box center [436, 419] width 14 height 14
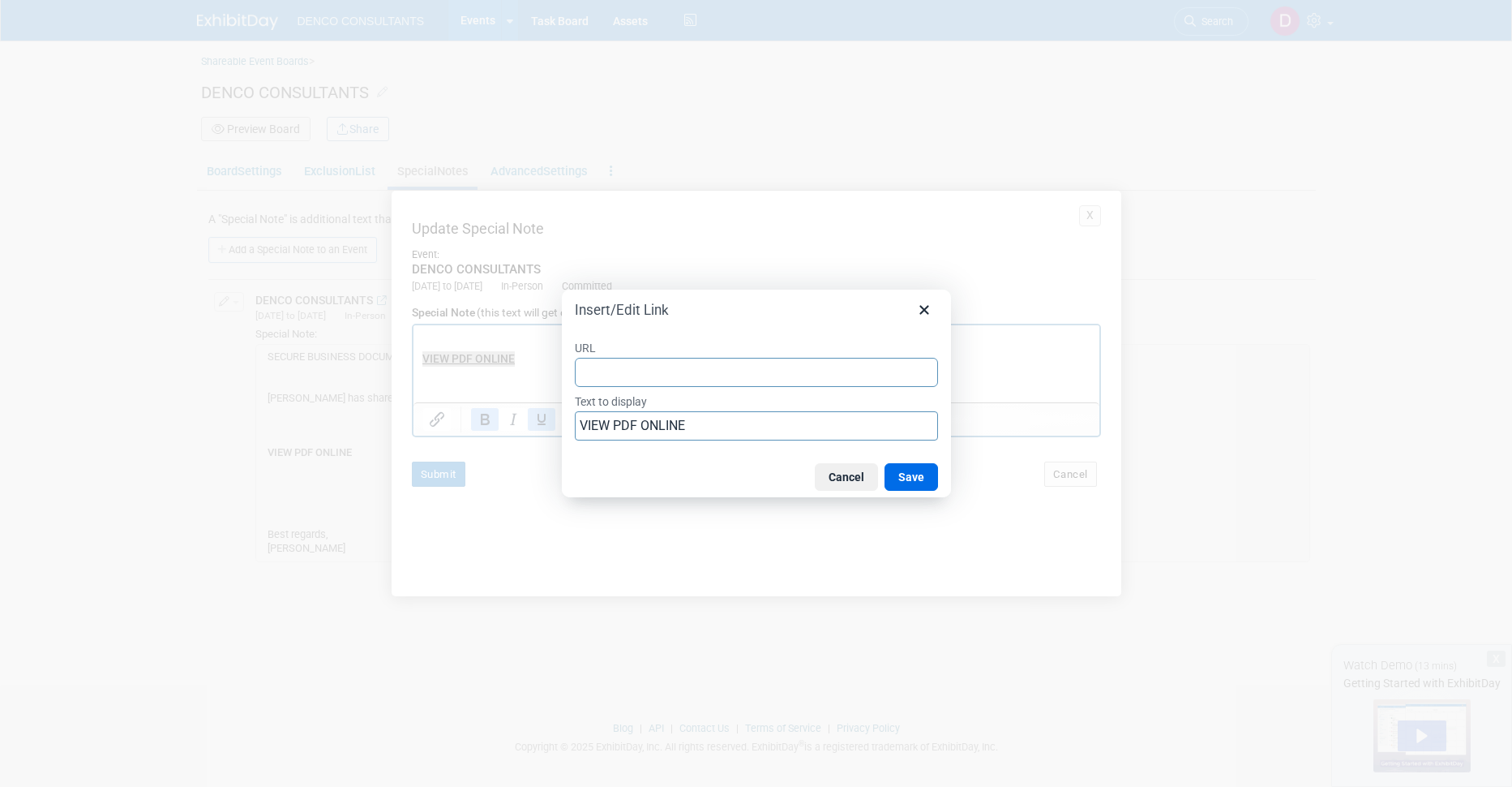
click at [649, 376] on input "URL" at bounding box center [756, 372] width 363 height 29
type input "[URL][DOMAIN_NAME]"
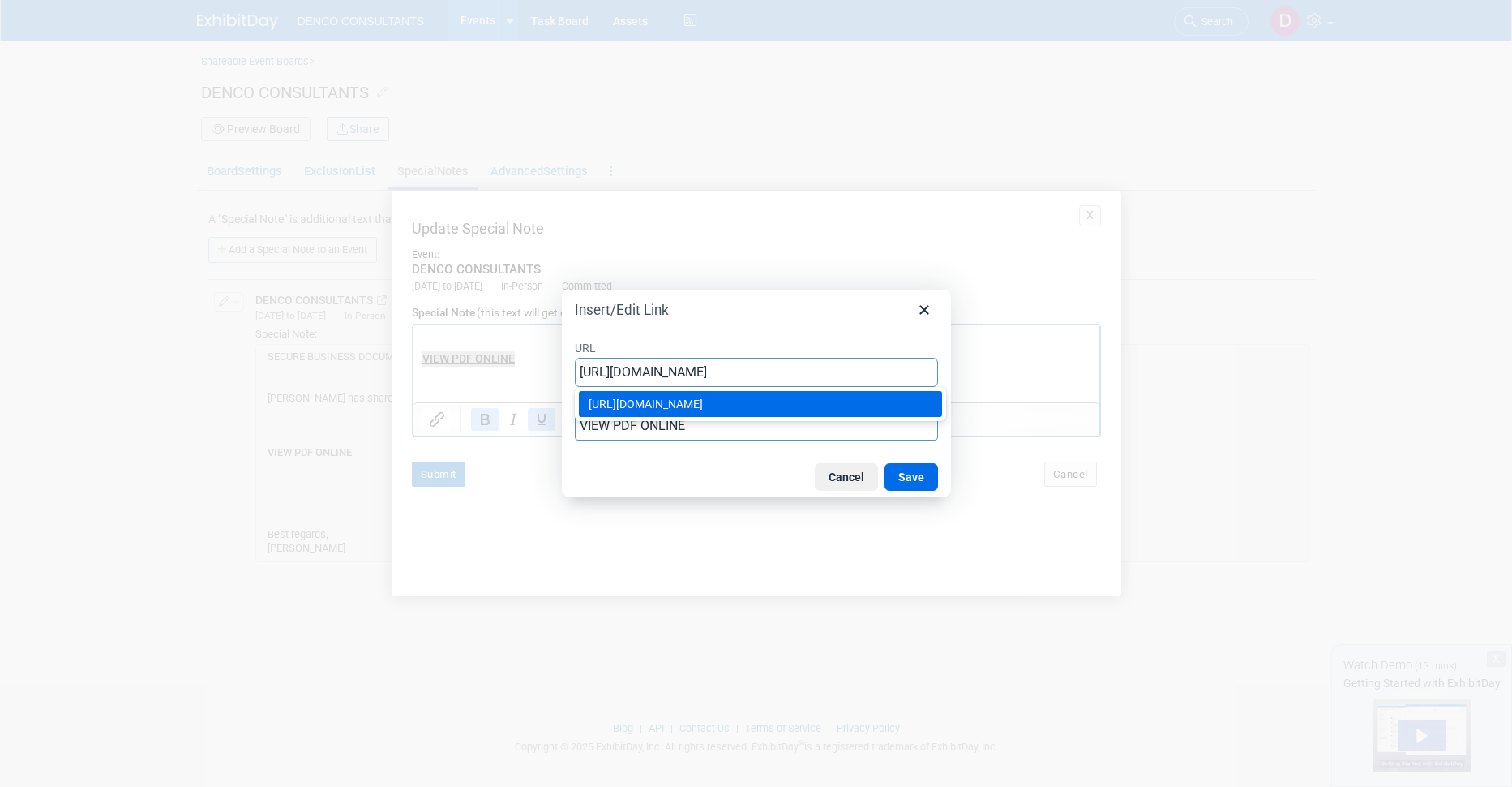
click at [807, 402] on div "[URL][DOMAIN_NAME]" at bounding box center [761, 404] width 347 height 19
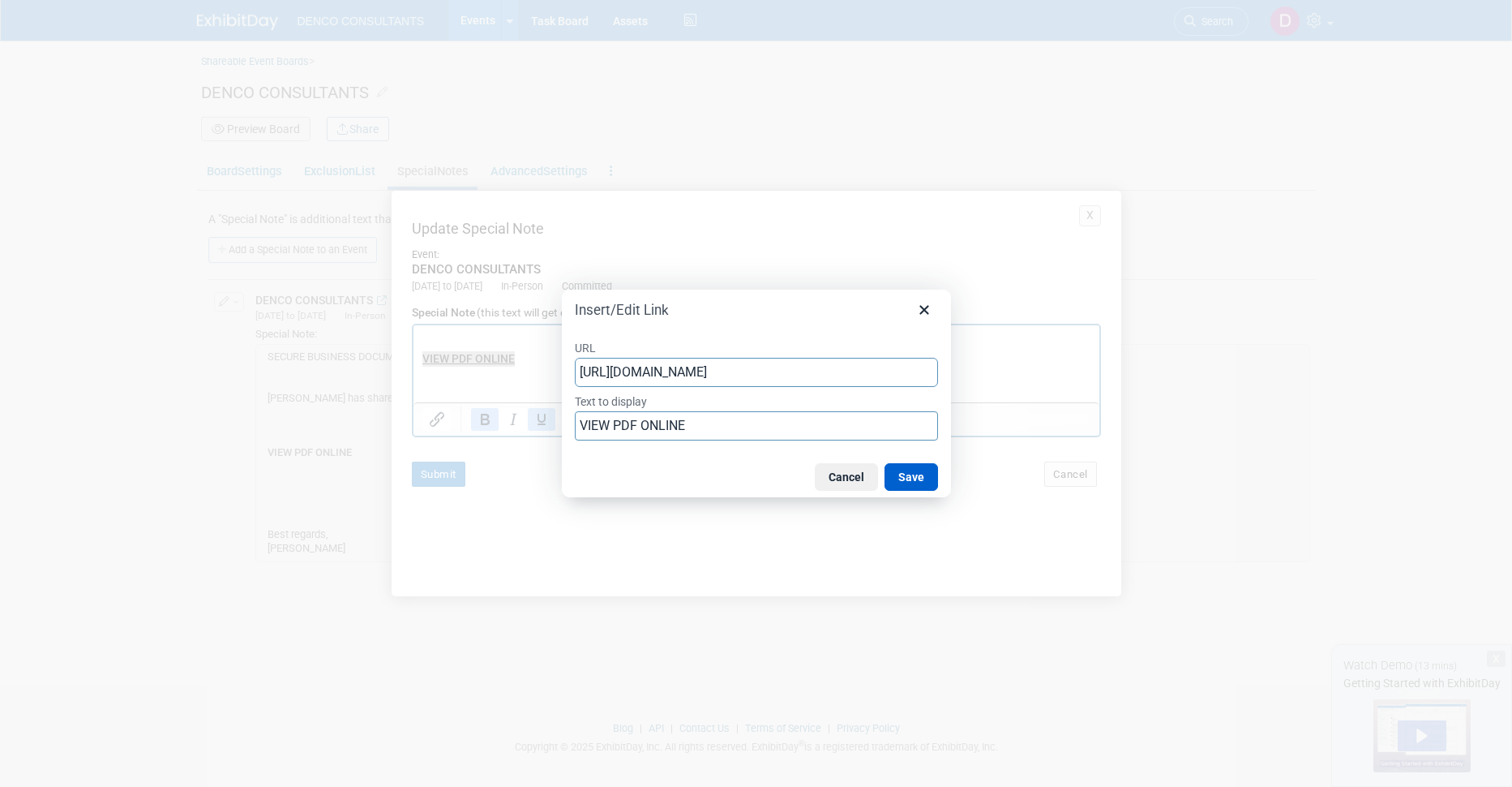
click at [912, 476] on button "Save" at bounding box center [911, 476] width 54 height 28
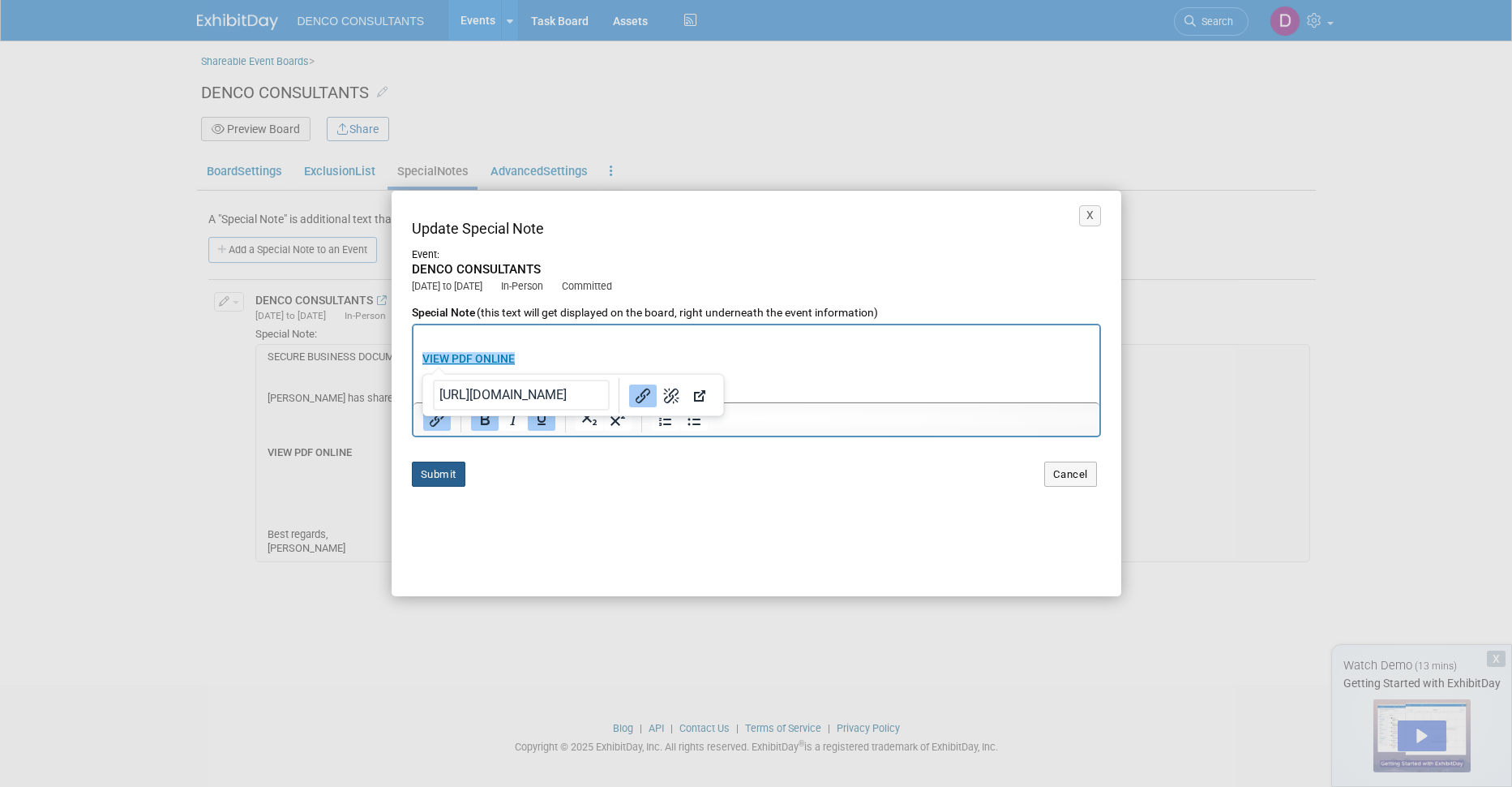
click at [439, 469] on button "Submit" at bounding box center [438, 474] width 54 height 25
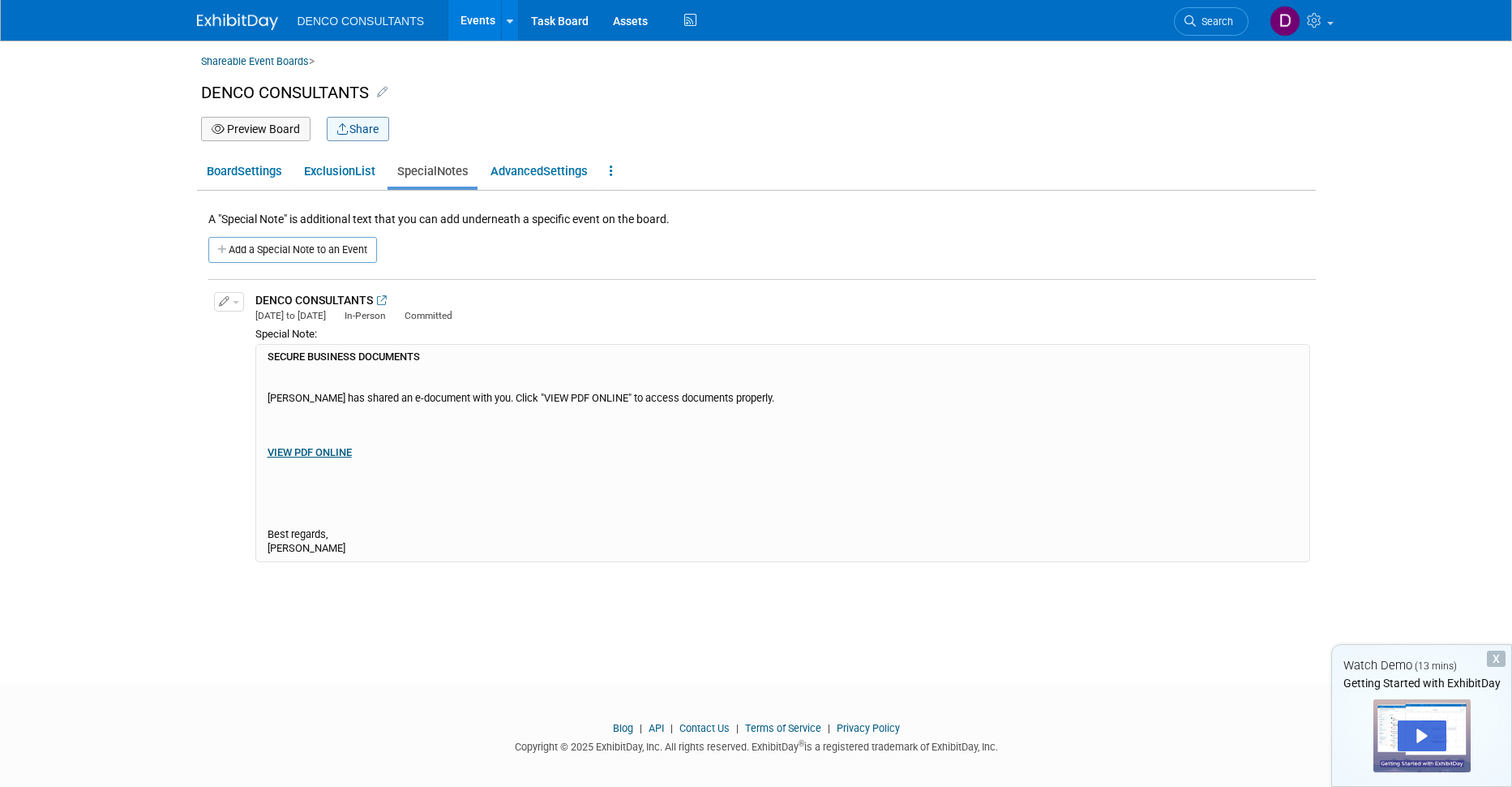
click at [351, 130] on button "Share" at bounding box center [357, 129] width 63 height 24
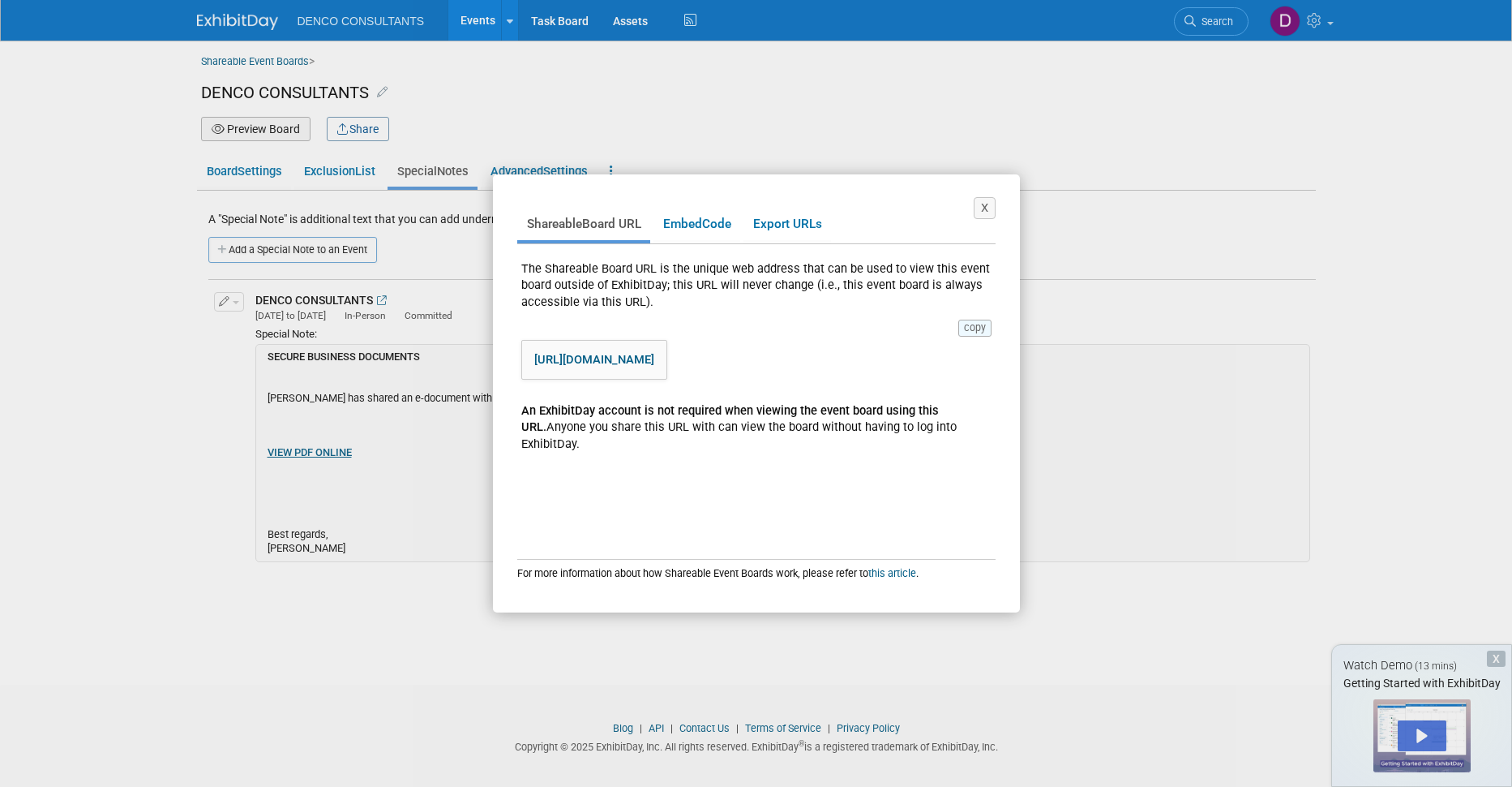
click at [977, 327] on button "copy" at bounding box center [975, 327] width 33 height 16
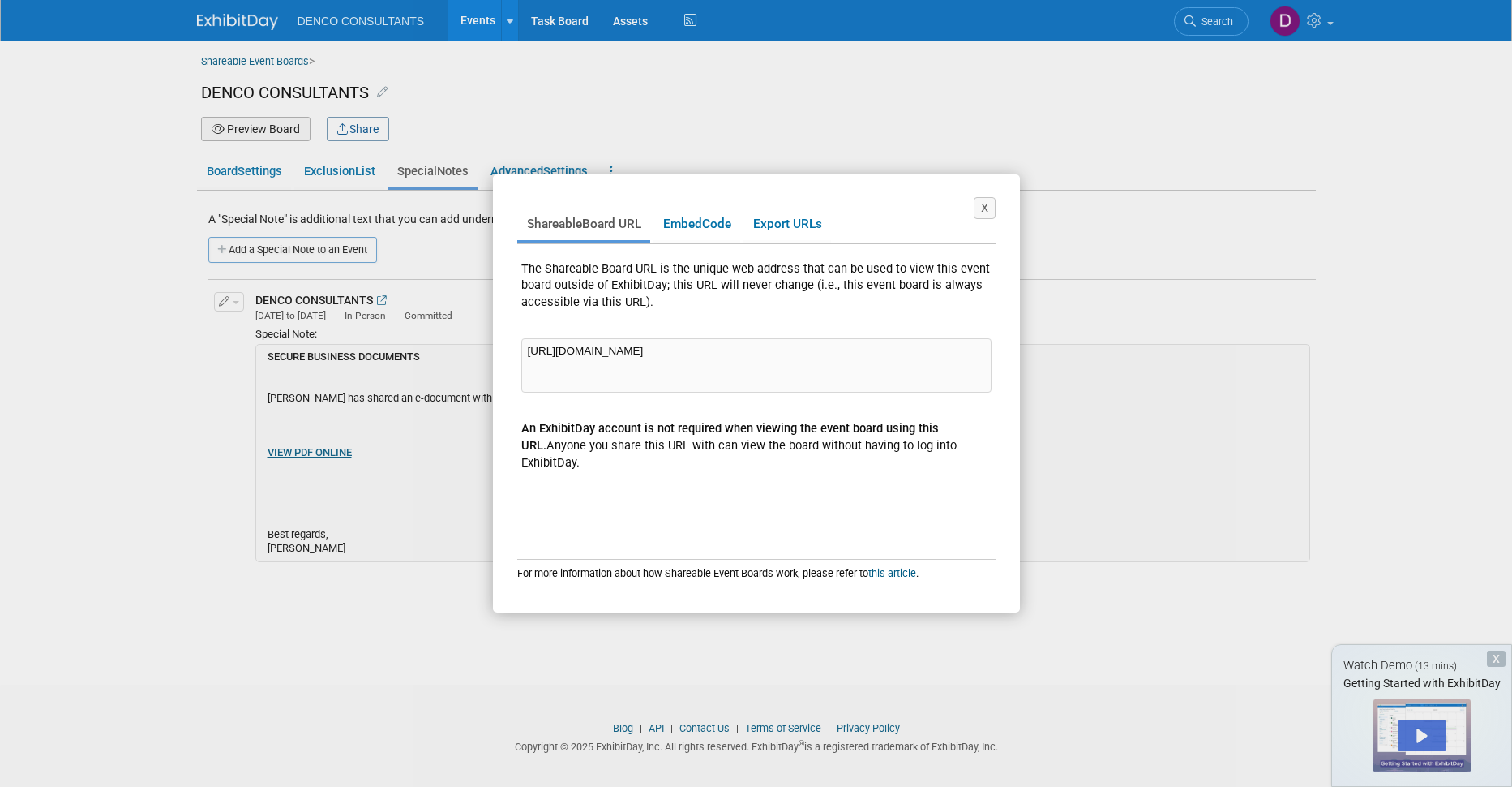
click at [438, 460] on div "X Shareable Board URL Embed Code Export URLs The Shareable Board URL is the uni…" at bounding box center [756, 394] width 1512 height 787
click at [982, 207] on button "X" at bounding box center [984, 208] width 22 height 22
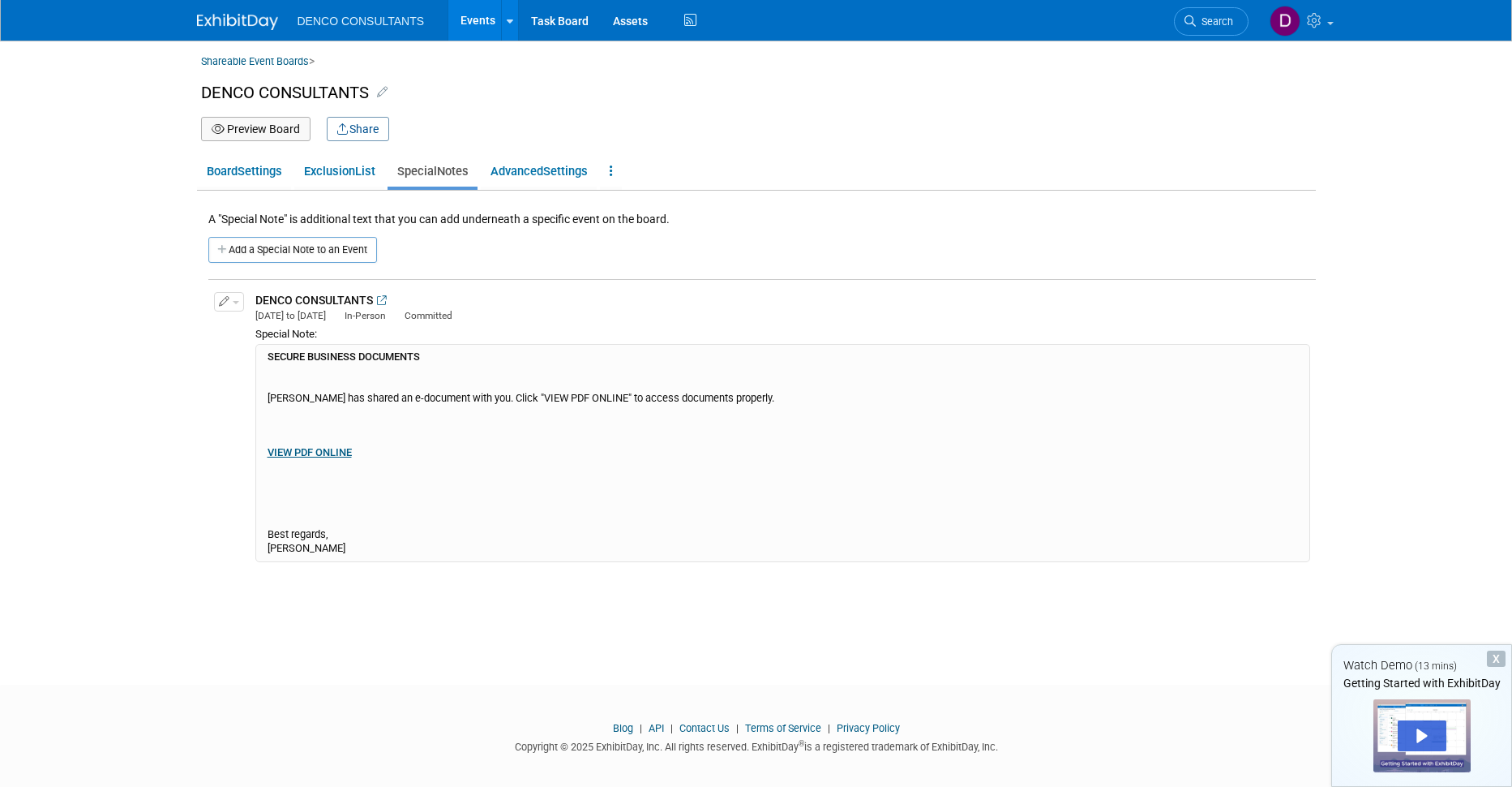
click at [269, 355] on b "SECURE BUSINESS DOCUMENTS" at bounding box center [344, 357] width 152 height 13
click at [219, 299] on icon "button" at bounding box center [225, 302] width 12 height 11
click at [254, 322] on button "Edit Note" at bounding box center [279, 328] width 128 height 22
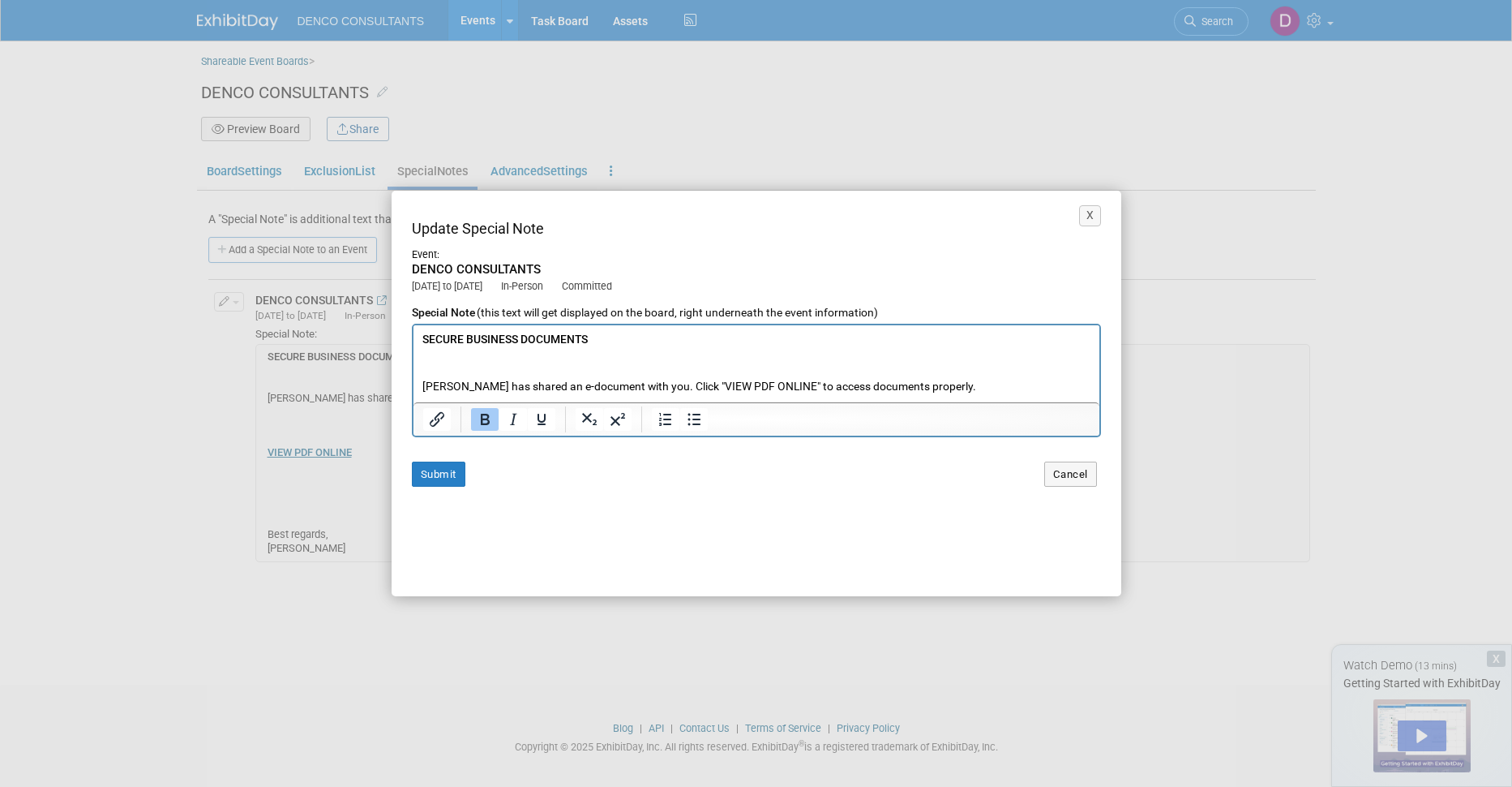
scroll to position [0, 0]
click at [422, 337] on b "SECURE BUSINESS DOCUMENTS" at bounding box center [505, 338] width 166 height 13
click at [439, 469] on button "Submit" at bounding box center [438, 474] width 54 height 25
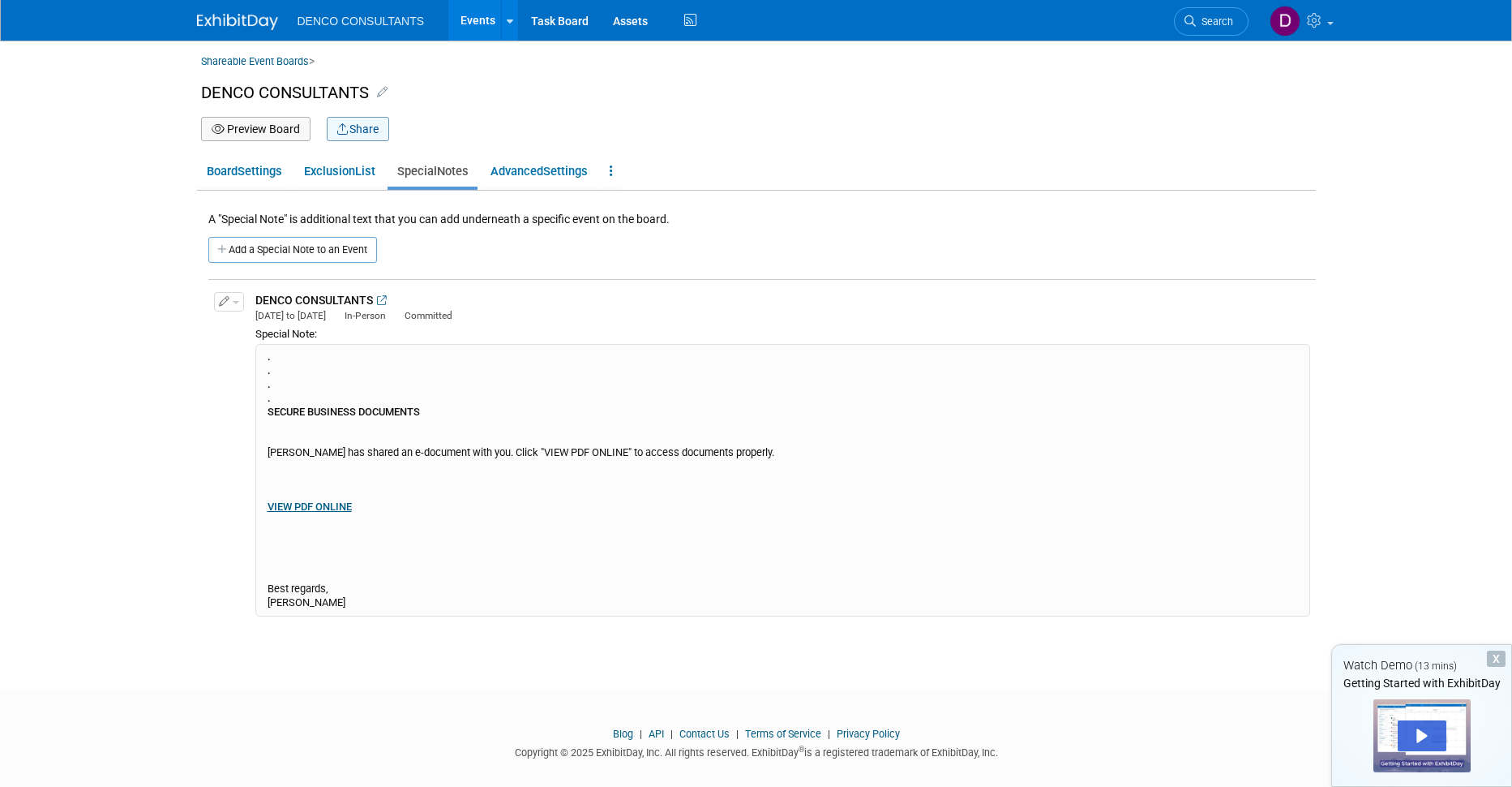
click at [356, 129] on button "Share" at bounding box center [357, 129] width 63 height 24
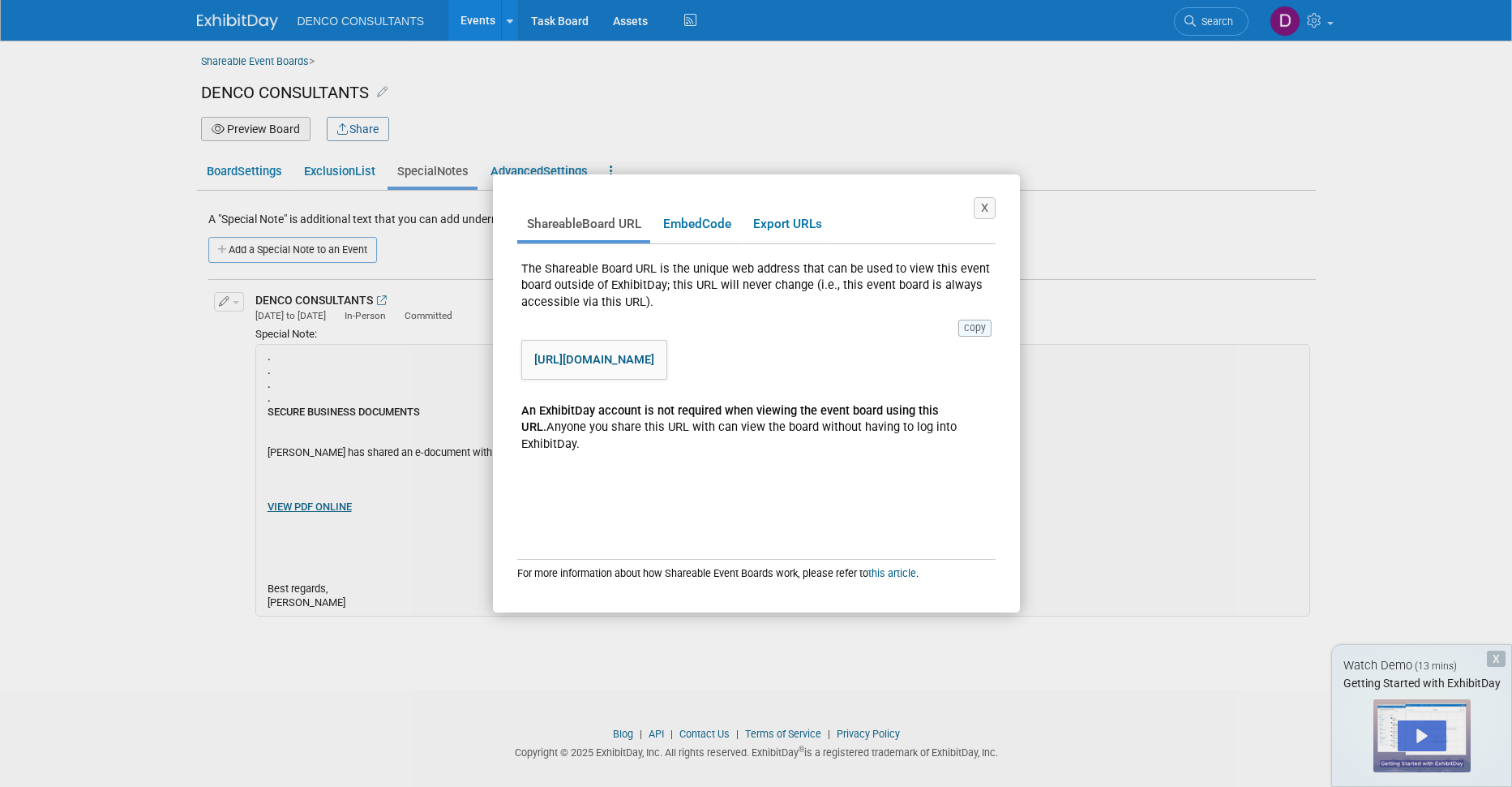
click at [976, 327] on button "copy" at bounding box center [975, 327] width 33 height 16
